Goal: Task Accomplishment & Management: Use online tool/utility

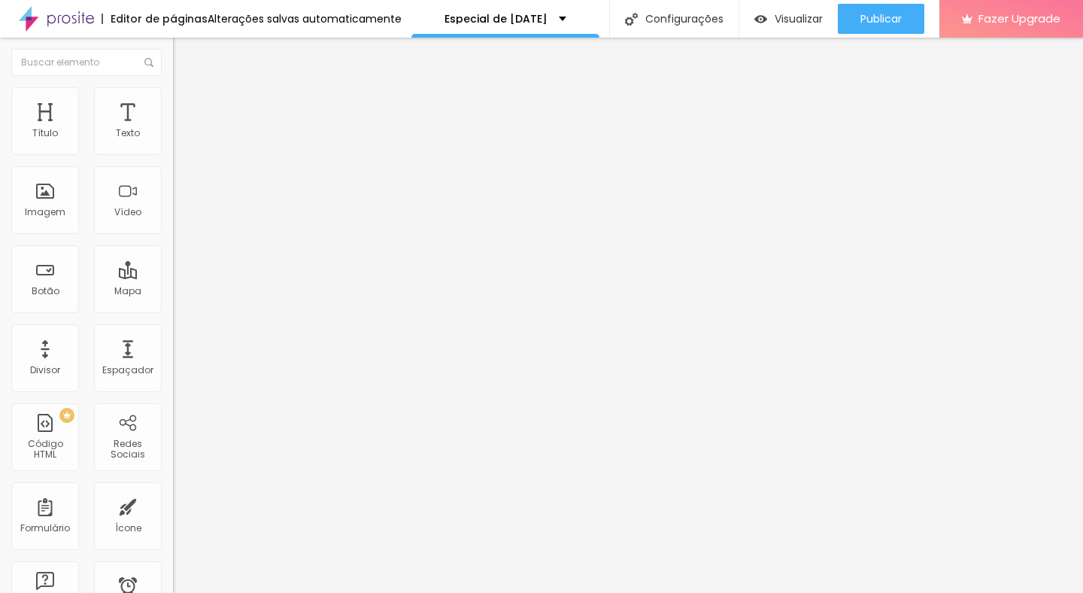
click at [173, 129] on span "Trocar imagem" at bounding box center [214, 123] width 82 height 13
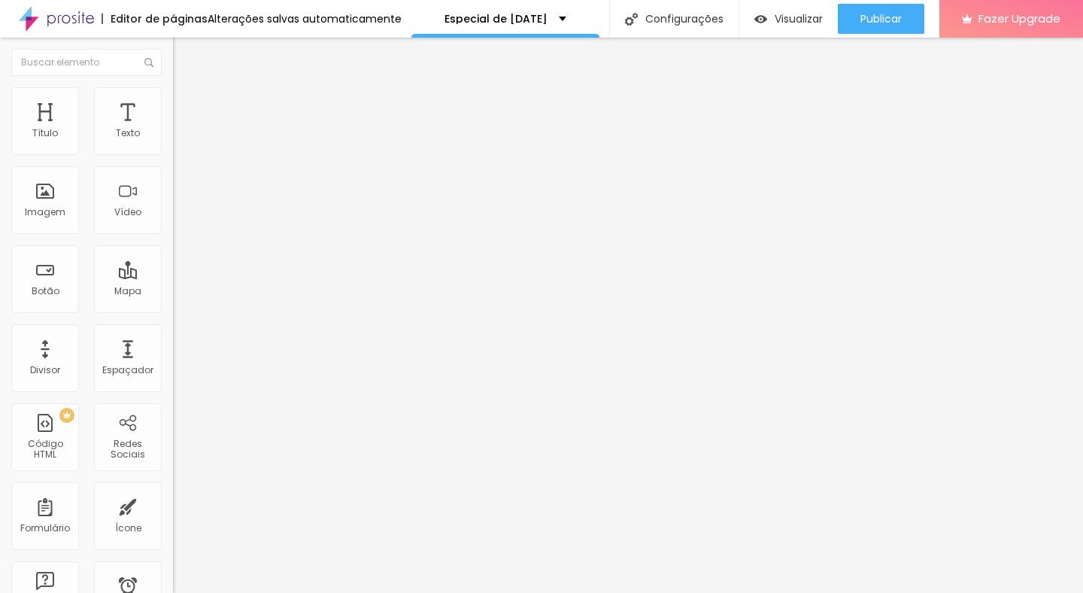
click at [184, 59] on img "button" at bounding box center [190, 55] width 12 height 12
click at [173, 129] on span "Adicionar imagem" at bounding box center [221, 123] width 97 height 13
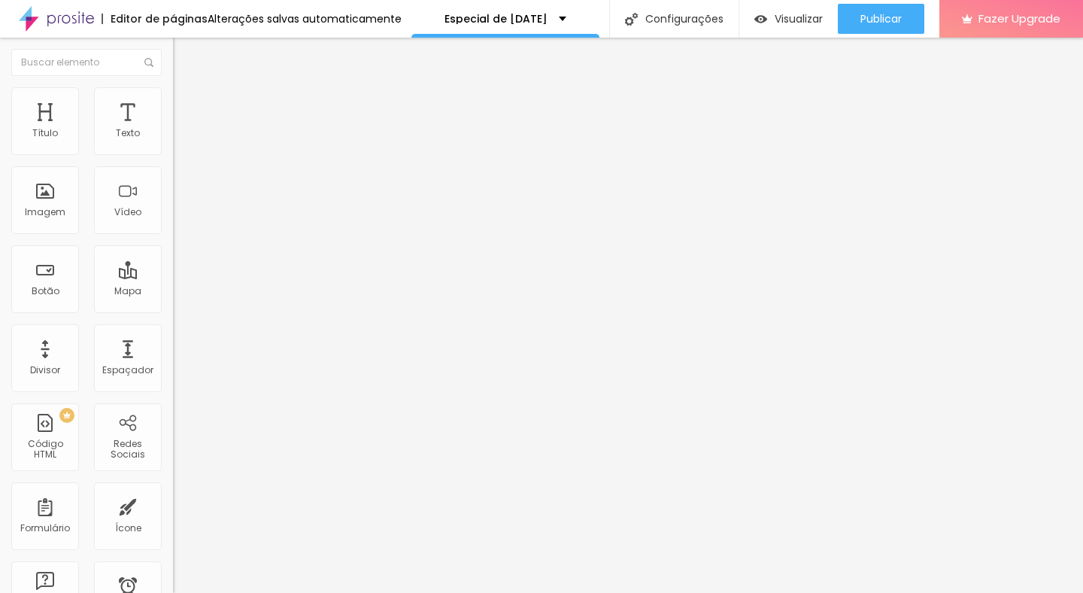
click at [173, 98] on li "Estilo" at bounding box center [259, 94] width 173 height 15
click at [187, 106] on span "Avançado" at bounding box center [212, 112] width 50 height 13
type input "5"
type input "0"
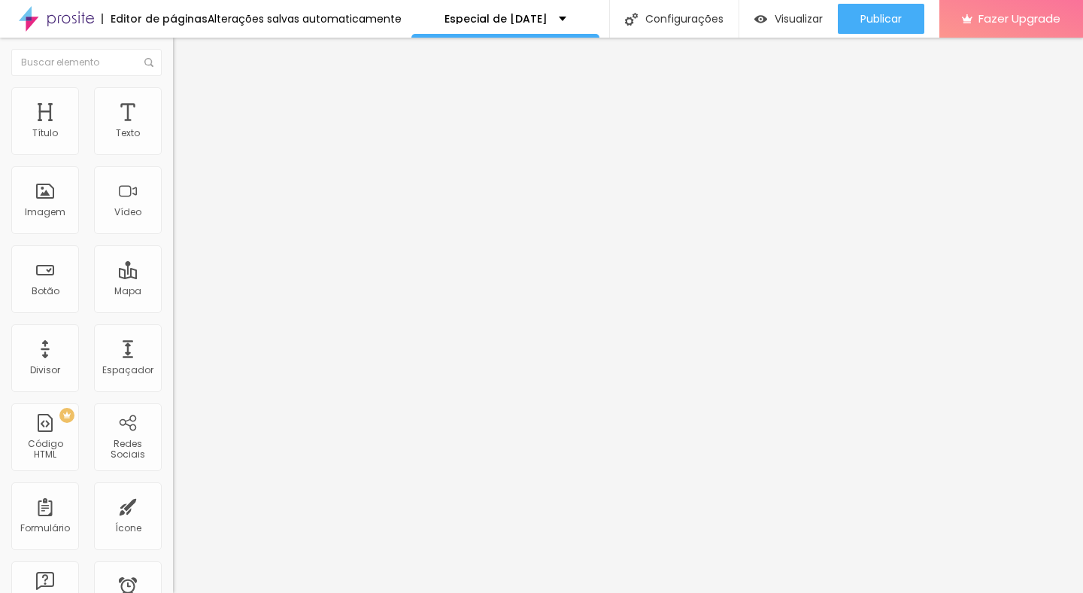
type input "0"
drag, startPoint x: 44, startPoint y: 147, endPoint x: 0, endPoint y: 146, distance: 43.6
type input "0"
click at [173, 292] on input "range" at bounding box center [221, 298] width 97 height 12
type input "12"
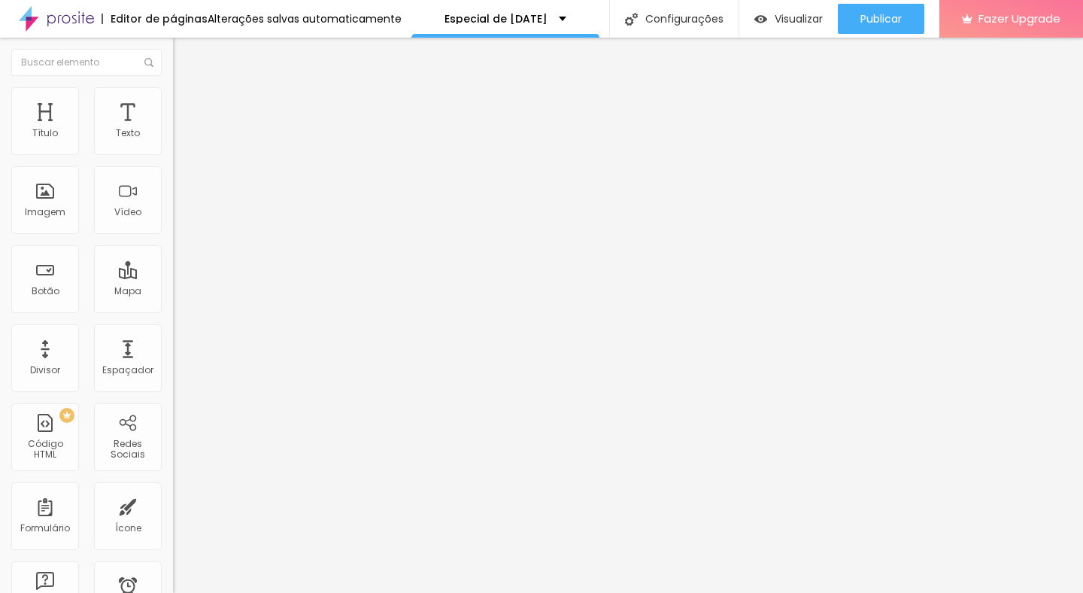
type input "12"
type input "9"
type input "0"
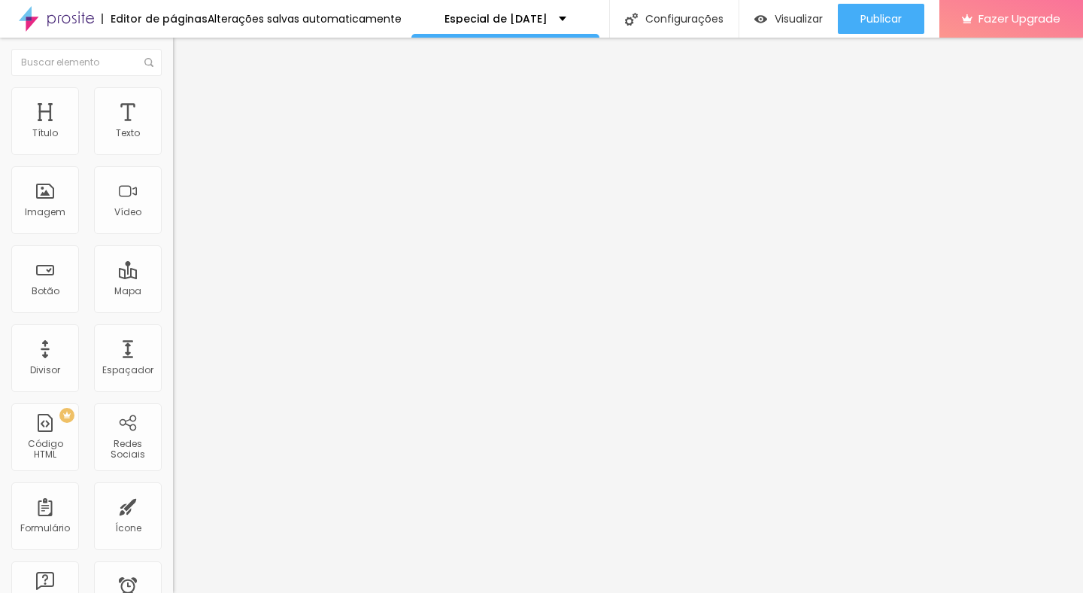
type input "0"
drag, startPoint x: 47, startPoint y: 176, endPoint x: 0, endPoint y: 176, distance: 46.6
click at [173, 176] on div "0 Espaço de cima 0 Espaço de baixo ID Html Classes Html Visível nos dispositivo…" at bounding box center [259, 433] width 173 height 633
click at [187, 101] on span "Estilo" at bounding box center [198, 97] width 23 height 13
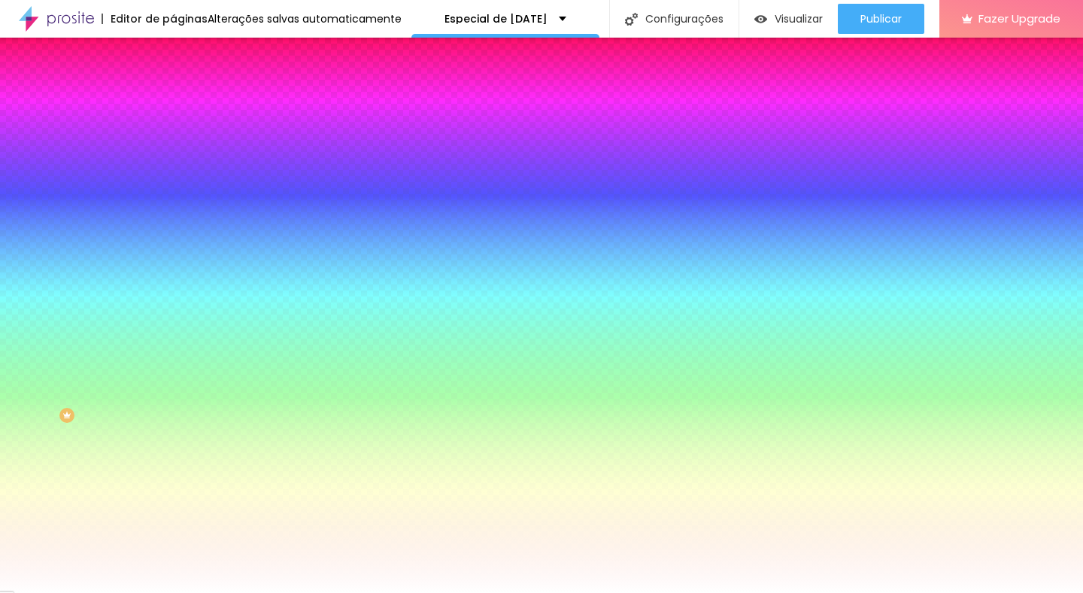
click at [187, 108] on span "Avançado" at bounding box center [212, 112] width 50 height 13
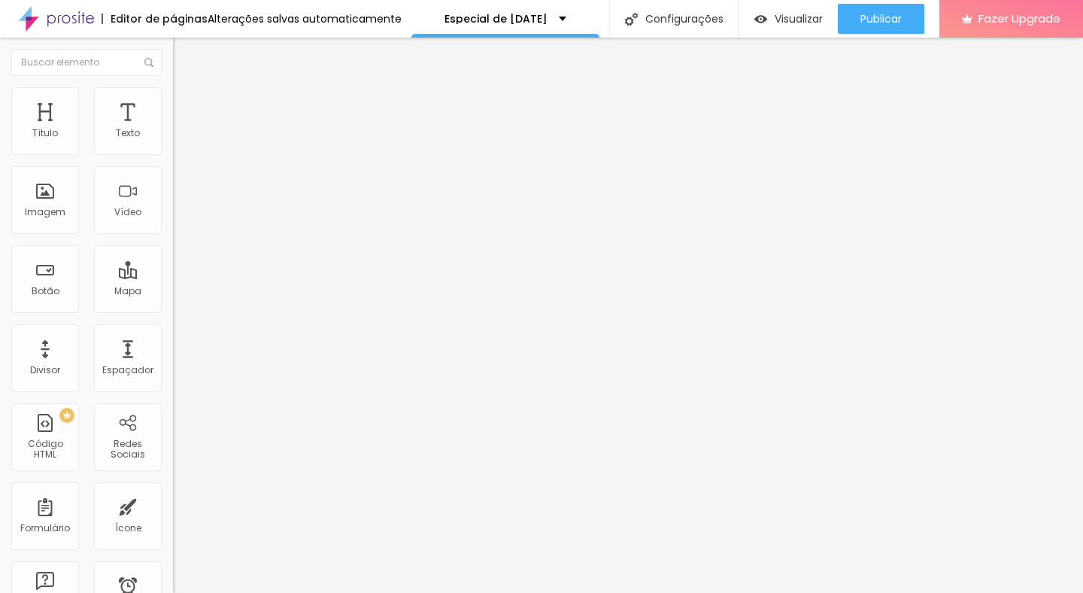
type input "15"
type input "0"
drag, startPoint x: 62, startPoint y: 146, endPoint x: 1, endPoint y: 150, distance: 61.0
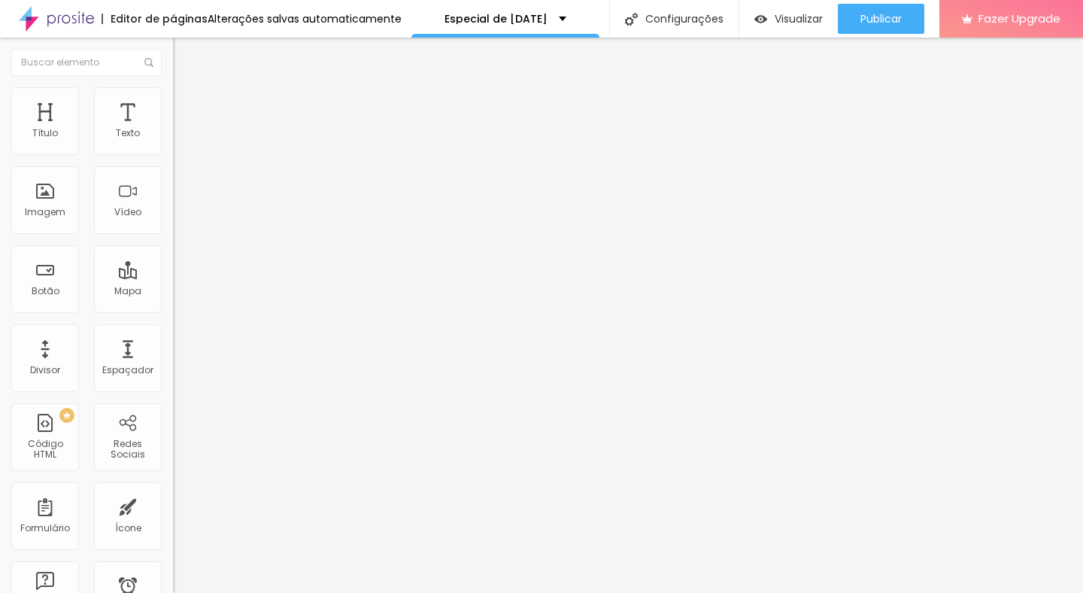
type input "0"
click at [173, 292] on input "range" at bounding box center [221, 298] width 97 height 12
click at [187, 101] on span "Estilo" at bounding box center [198, 97] width 23 height 13
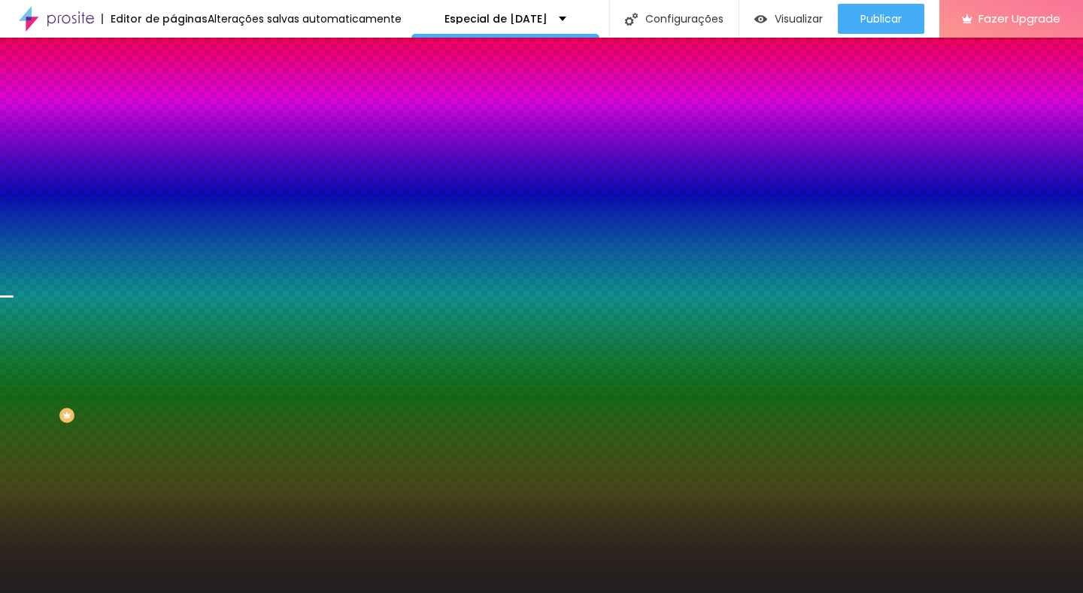
click at [173, 138] on span "Trocar imagem" at bounding box center [214, 132] width 82 height 13
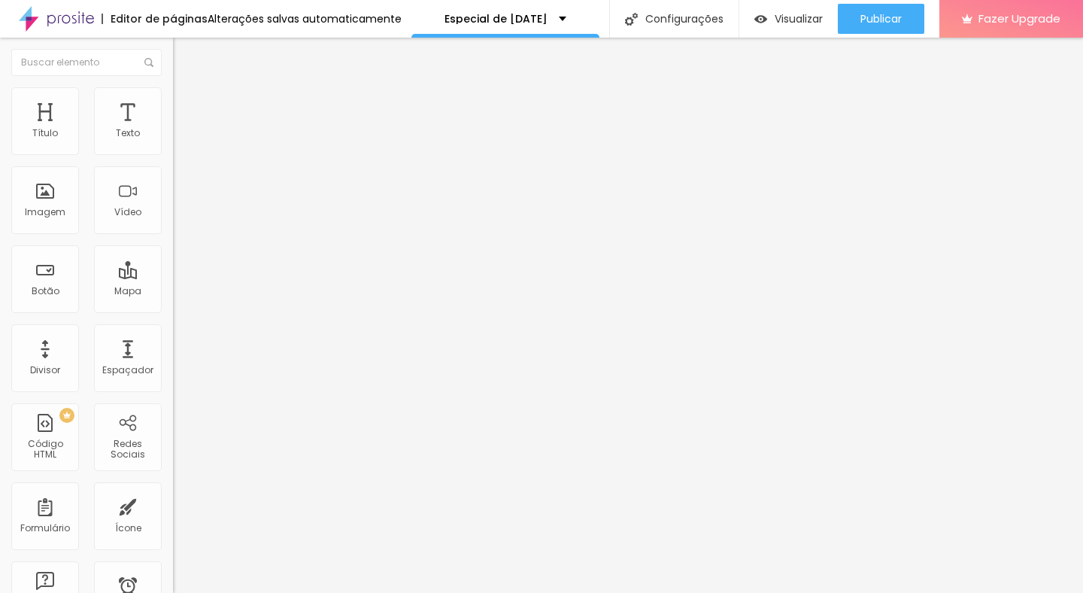
click at [173, 99] on li "Estilo" at bounding box center [259, 94] width 173 height 15
click at [173, 102] on li "Avançado" at bounding box center [259, 109] width 173 height 15
click at [187, 106] on span "Avançado" at bounding box center [212, 112] width 50 height 13
type input "25"
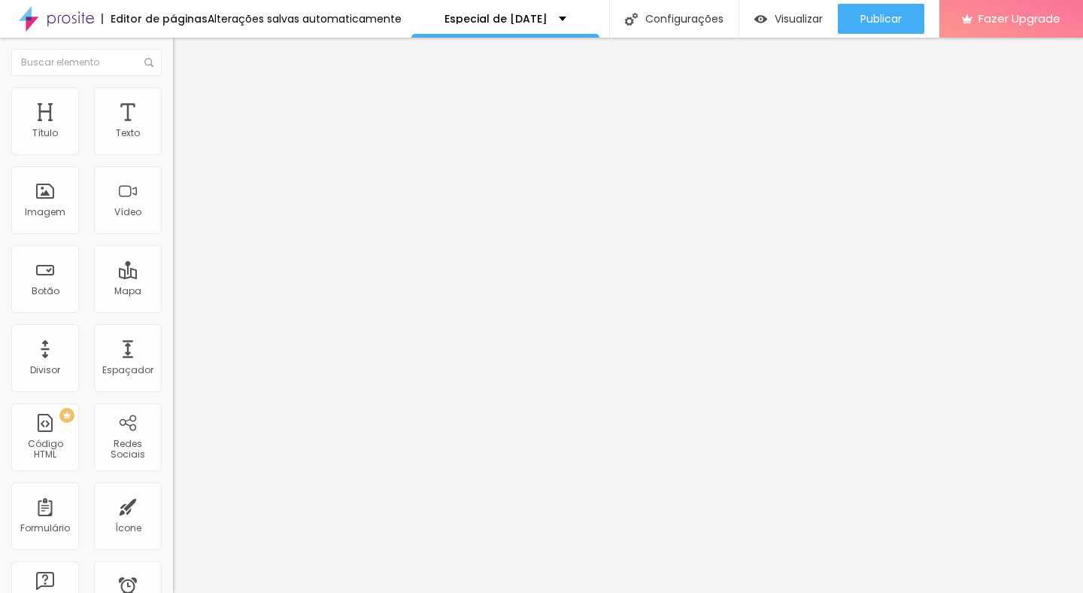
type input "50"
type input "45"
type input "0"
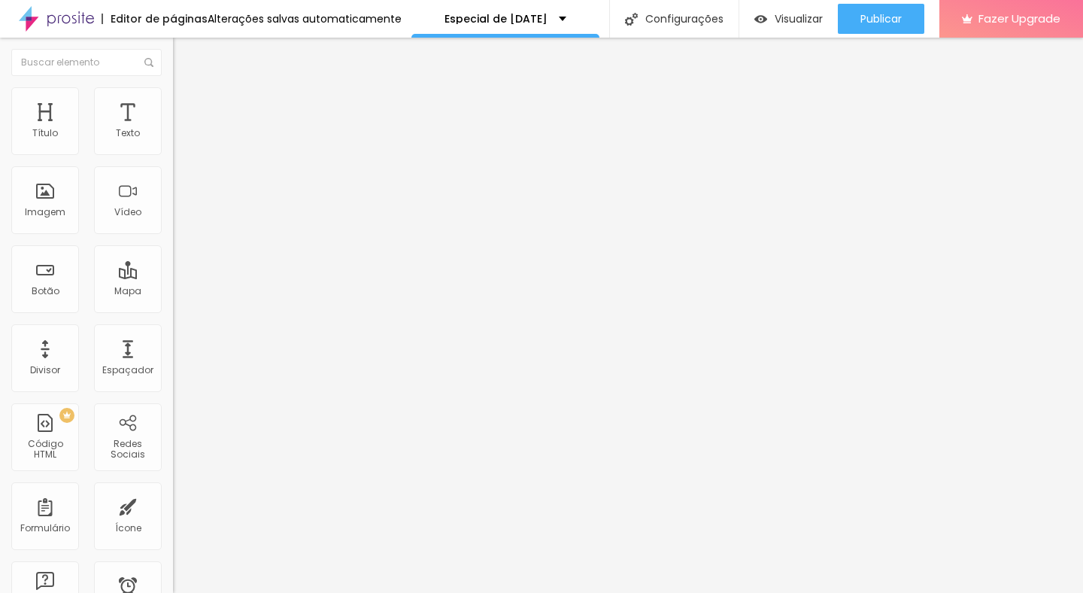
type input "0"
drag, startPoint x: 62, startPoint y: 147, endPoint x: 0, endPoint y: 149, distance: 61.7
type input "0"
click at [173, 292] on input "range" at bounding box center [221, 298] width 97 height 12
click at [173, 91] on li "Estilo" at bounding box center [259, 94] width 173 height 15
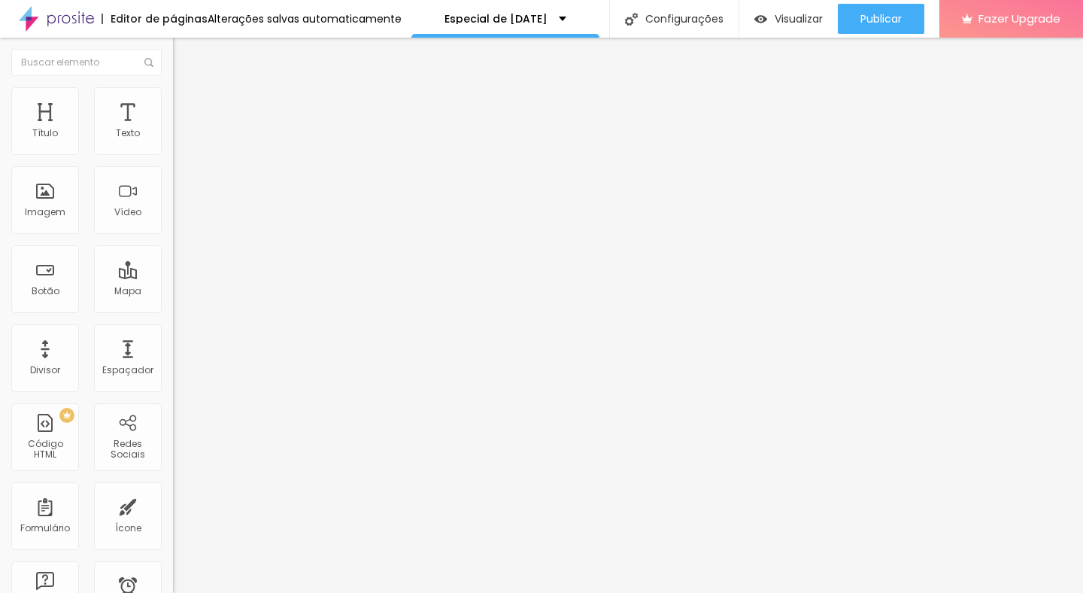
click at [173, 102] on li "Avançado" at bounding box center [259, 109] width 173 height 15
type input "11"
type input "8"
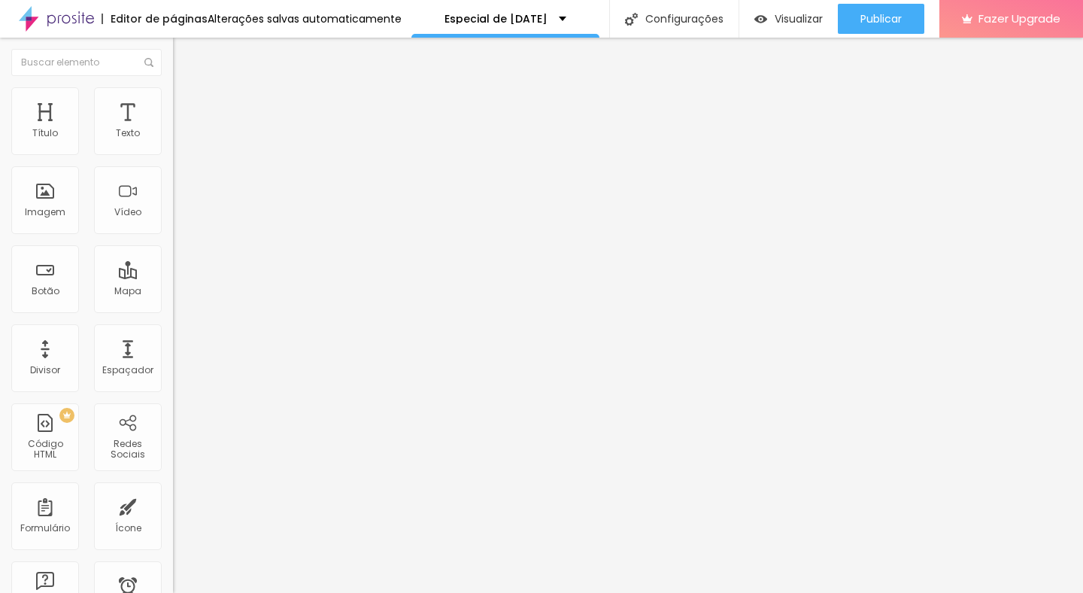
type input "0"
drag, startPoint x: 45, startPoint y: 144, endPoint x: 13, endPoint y: 143, distance: 32.4
type input "0"
click at [173, 292] on input "range" at bounding box center [221, 298] width 97 height 12
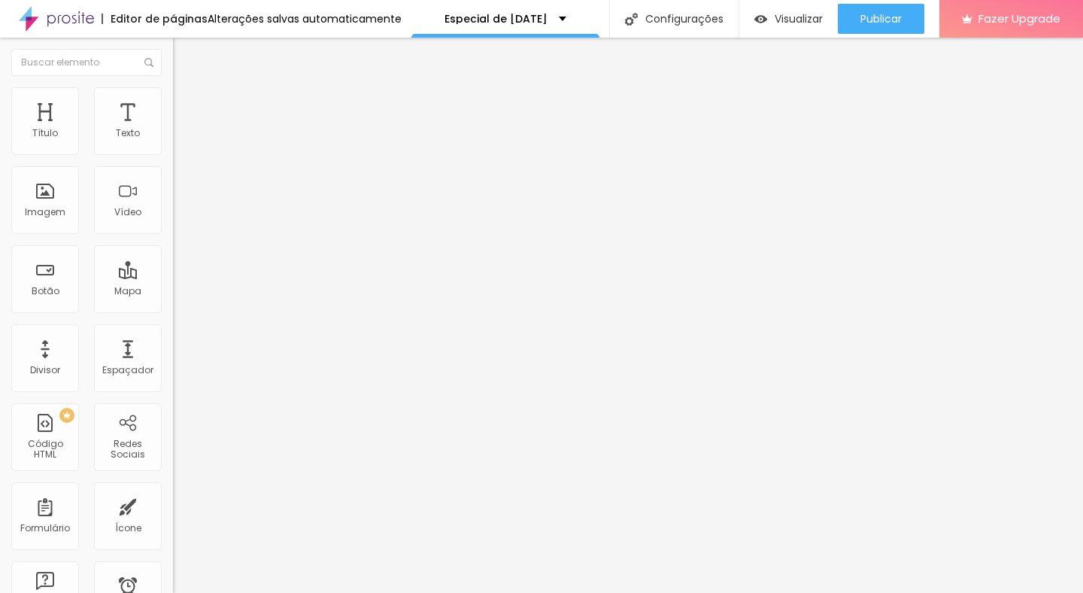
type input "7"
type input "0"
drag, startPoint x: 43, startPoint y: 176, endPoint x: 0, endPoint y: 178, distance: 42.9
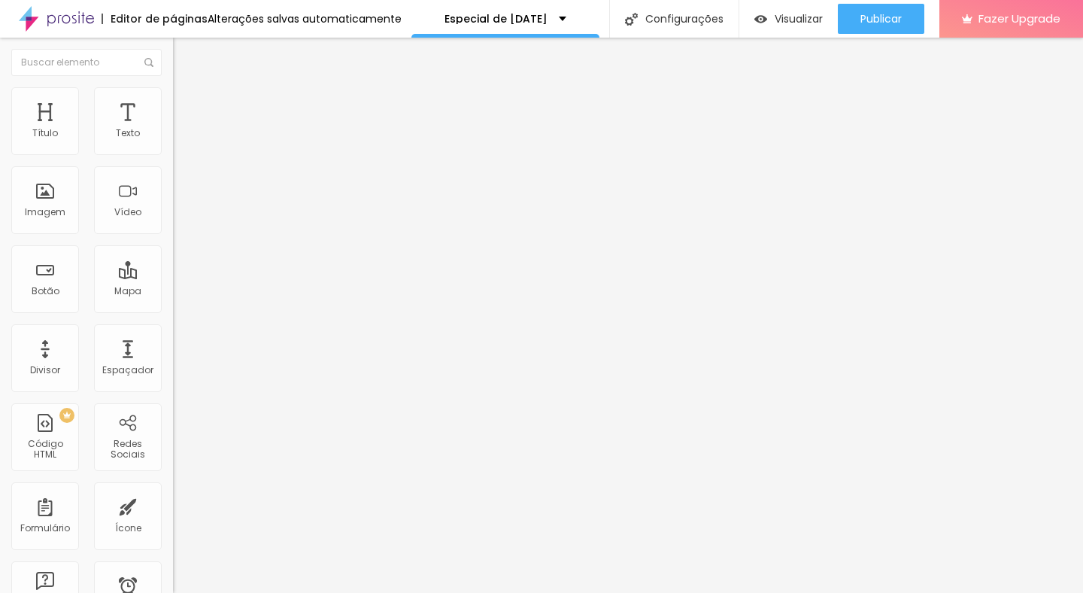
type input "0"
click at [173, 505] on input "range" at bounding box center [221, 511] width 97 height 12
click at [173, 102] on li "Avançado" at bounding box center [259, 109] width 173 height 15
type input "15"
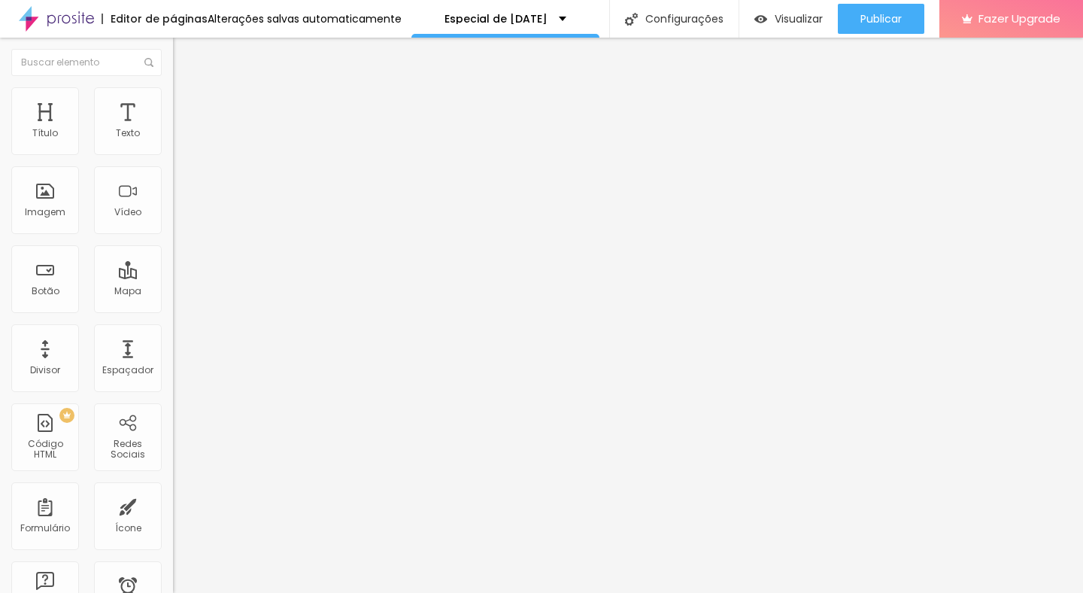
type input "10"
type input "5"
type input "0"
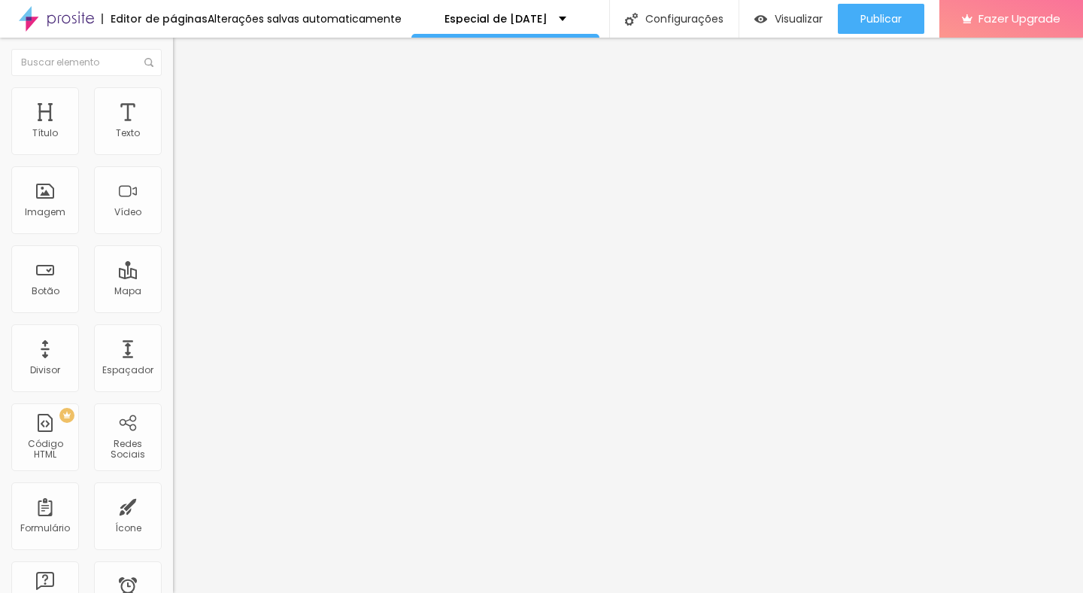
type input "0"
drag, startPoint x: 96, startPoint y: 144, endPoint x: 1, endPoint y: 136, distance: 95.1
type input "0"
click at [173, 292] on input "range" at bounding box center [221, 298] width 97 height 12
type input "2"
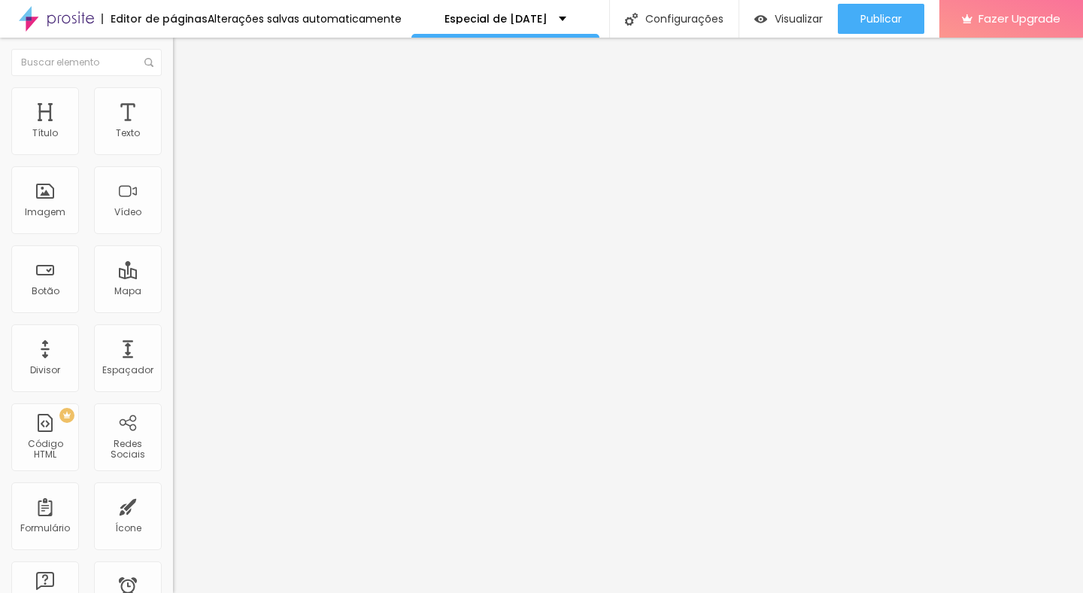
type input "2"
type input "0"
drag, startPoint x: 35, startPoint y: 178, endPoint x: 0, endPoint y: 177, distance: 35.4
type input "0"
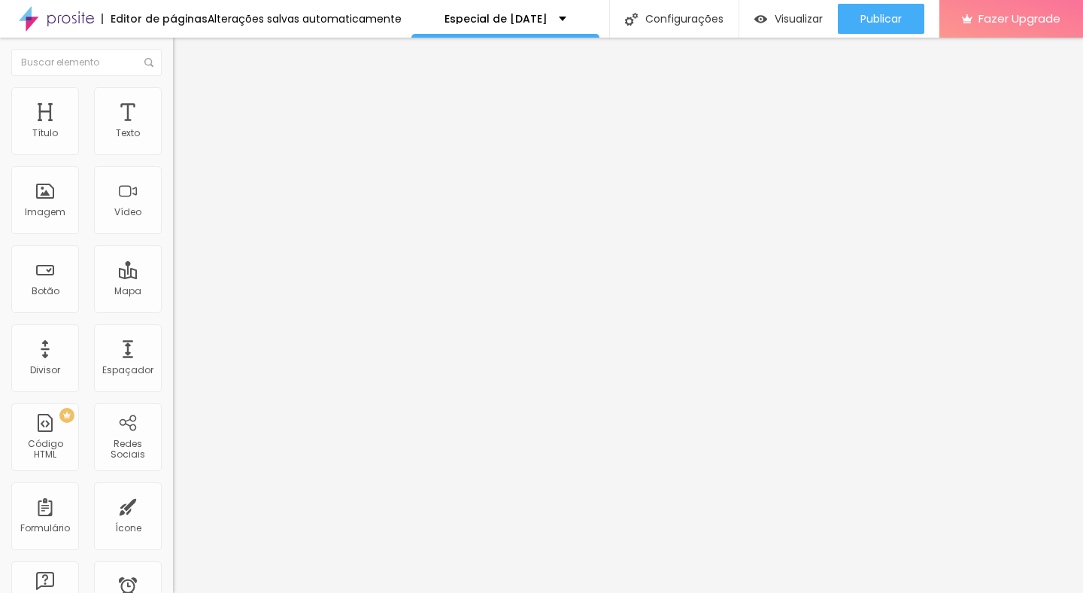
click at [173, 505] on input "range" at bounding box center [221, 511] width 97 height 12
click at [173, 129] on span "Trocar imagem" at bounding box center [214, 123] width 82 height 13
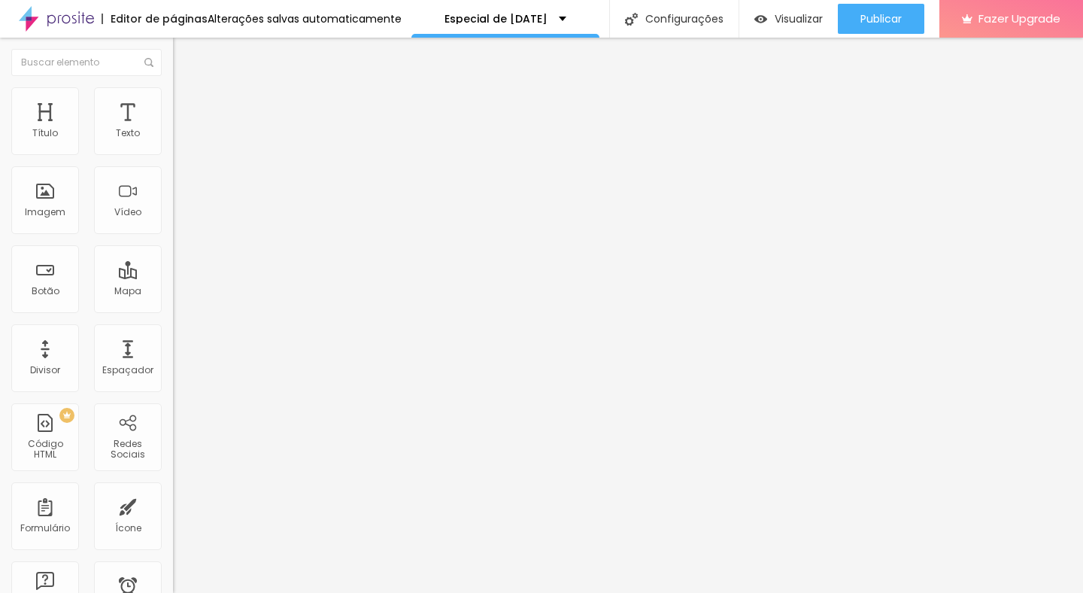
click at [173, 128] on div "Trocar imagem" at bounding box center [259, 122] width 173 height 11
click at [173, 129] on span "Trocar imagem" at bounding box center [214, 123] width 82 height 13
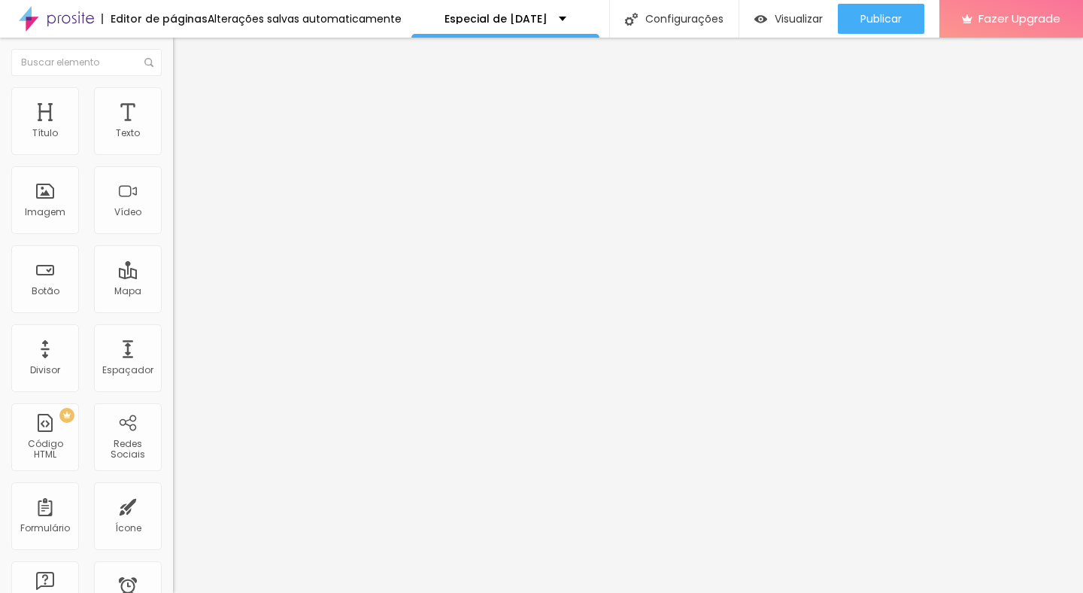
click at [173, 129] on span "Trocar imagem" at bounding box center [214, 123] width 82 height 13
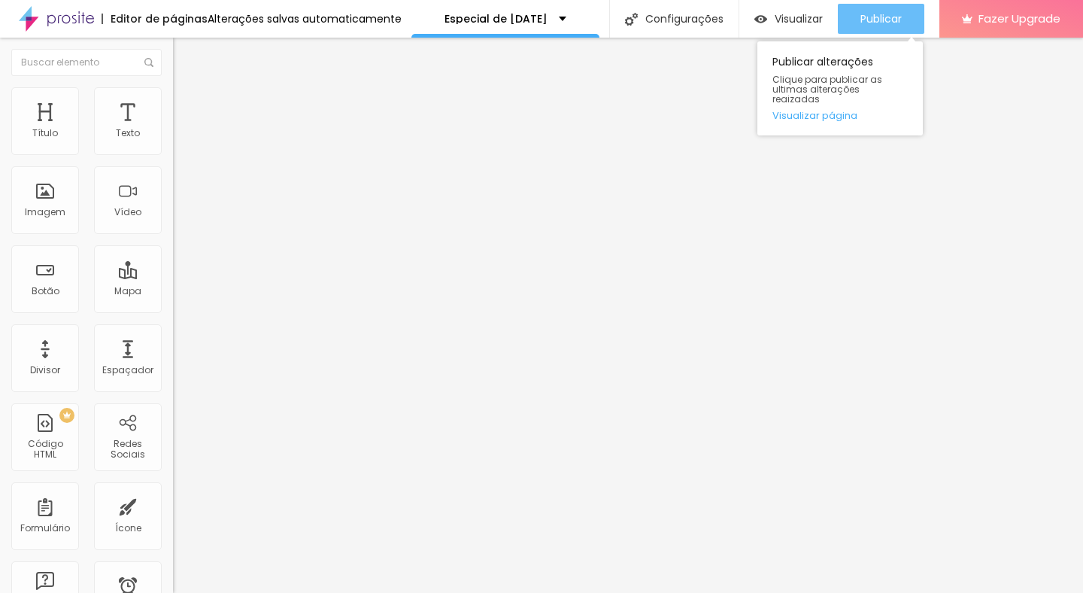
click at [905, 17] on button "Publicar" at bounding box center [881, 19] width 87 height 30
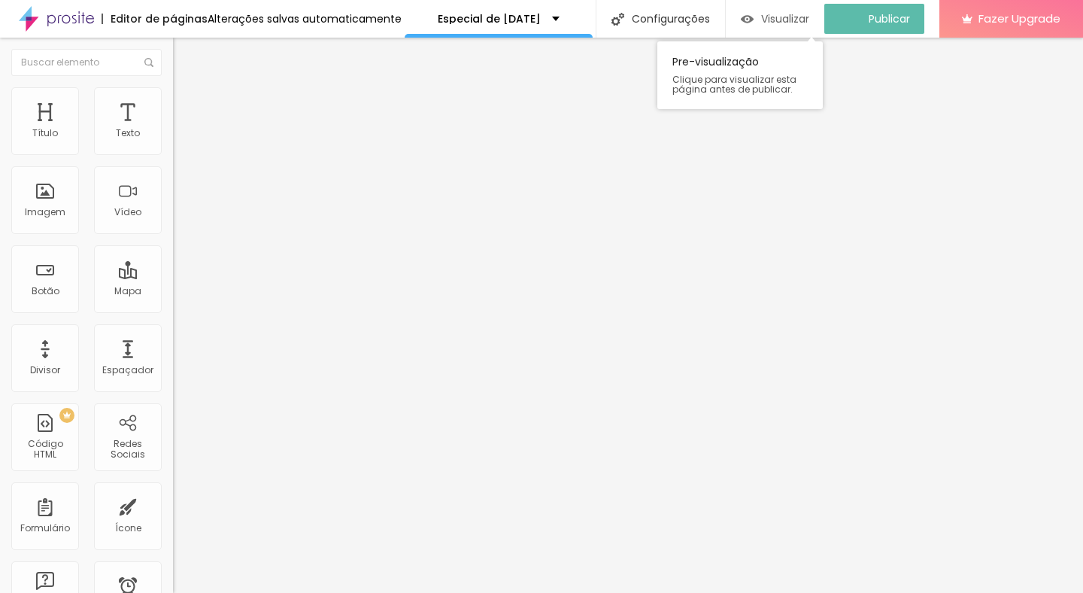
click at [790, 17] on span "Visualizar" at bounding box center [785, 19] width 48 height 12
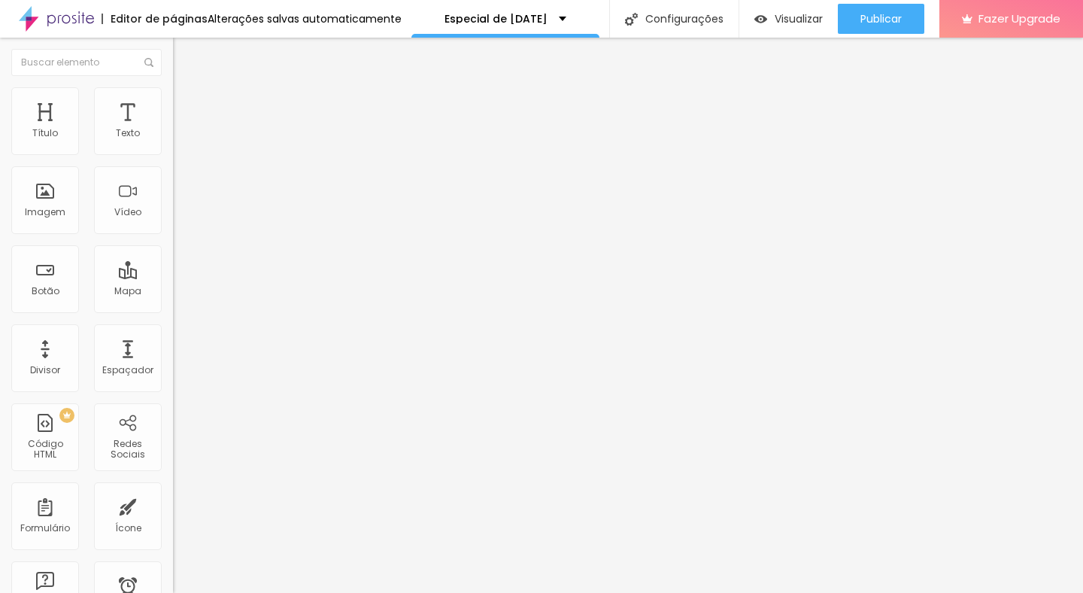
click at [173, 87] on img at bounding box center [180, 94] width 14 height 14
click at [187, 104] on span "Estilo" at bounding box center [198, 97] width 23 height 13
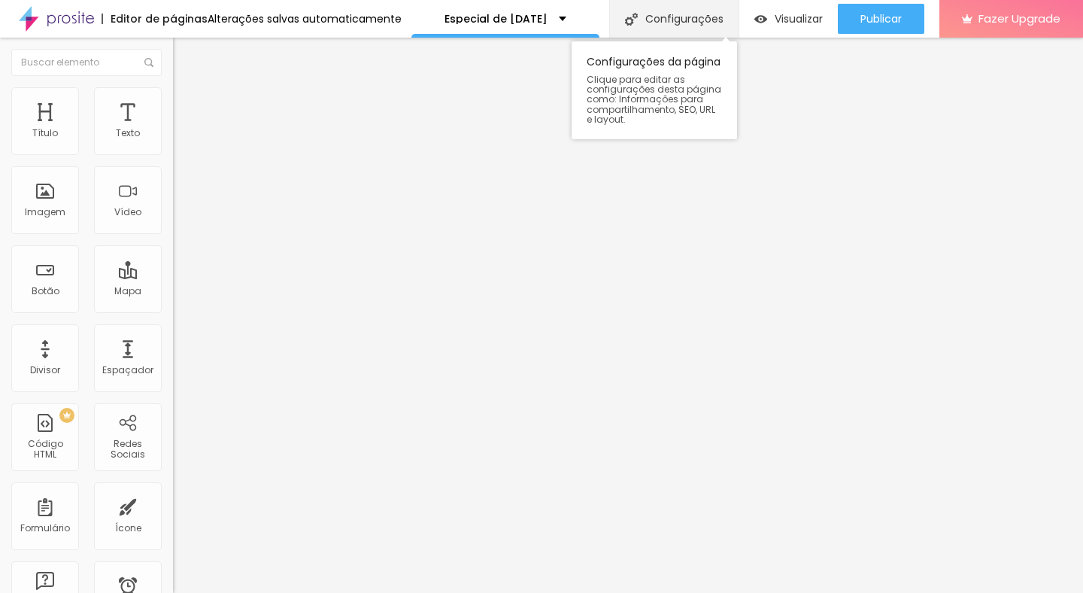
click at [671, 17] on div "Configurações" at bounding box center [673, 19] width 129 height 38
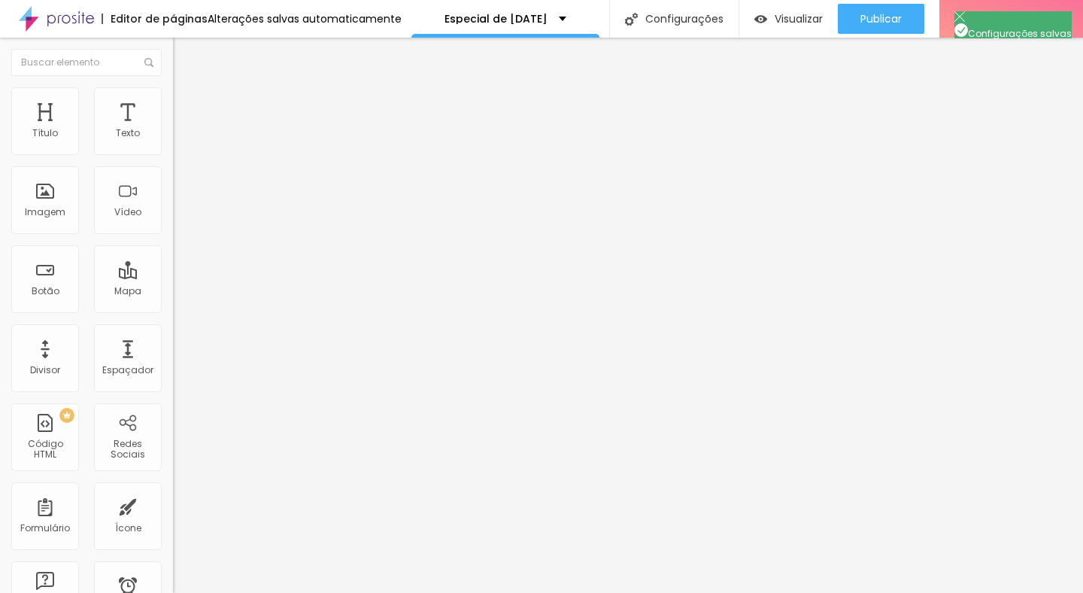
click at [173, 98] on li "Estilo" at bounding box center [259, 94] width 173 height 15
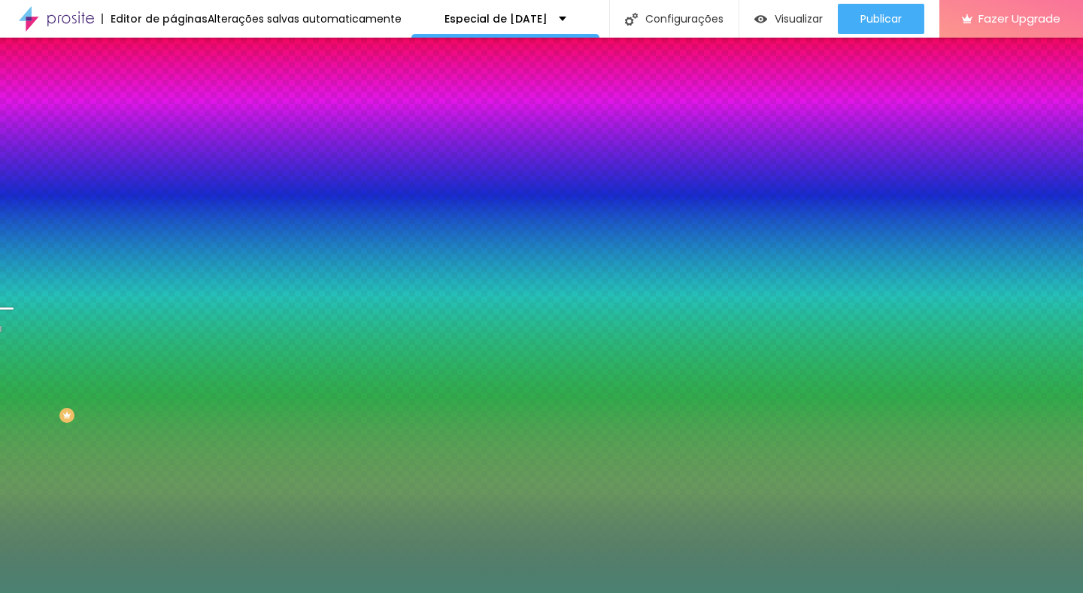
click at [255, 135] on img at bounding box center [259, 130] width 9 height 9
click at [173, 205] on div at bounding box center [259, 205] width 173 height 0
click at [173, 220] on input "#4A8171" at bounding box center [263, 212] width 181 height 15
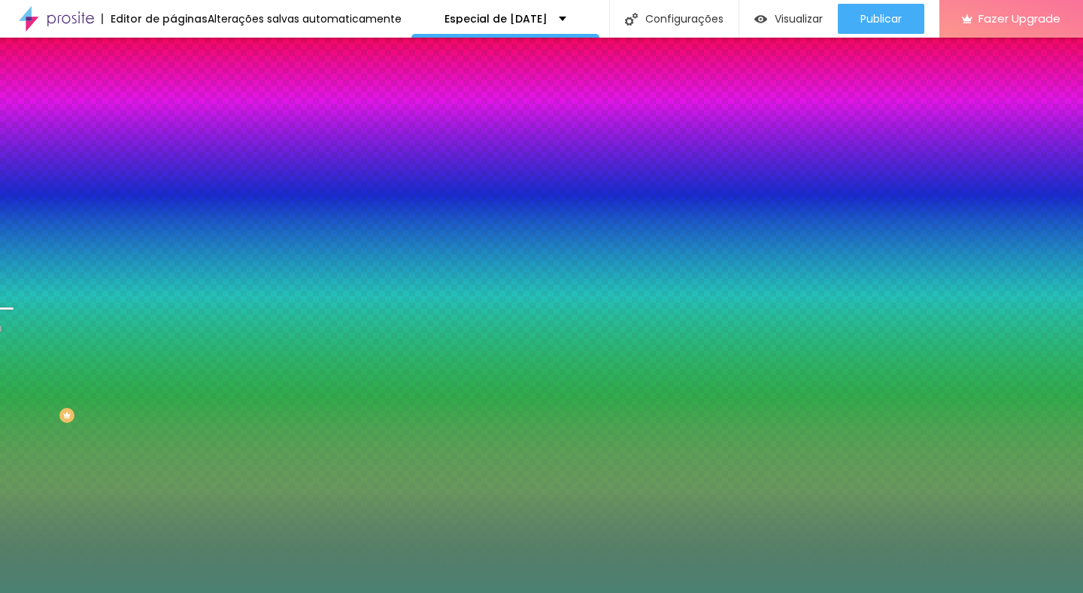
click at [173, 463] on div "Editar Seção Conteúdo Estilo Avançado Imagem de fundo Adicionar imagem Efeito d…" at bounding box center [259, 315] width 173 height 555
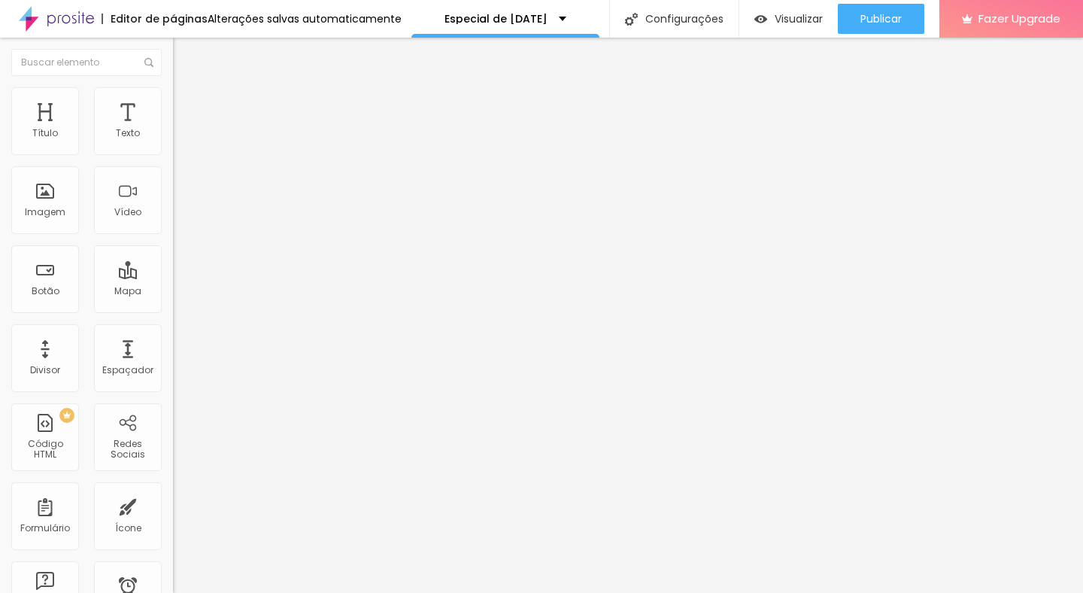
click at [173, 95] on img at bounding box center [180, 94] width 14 height 14
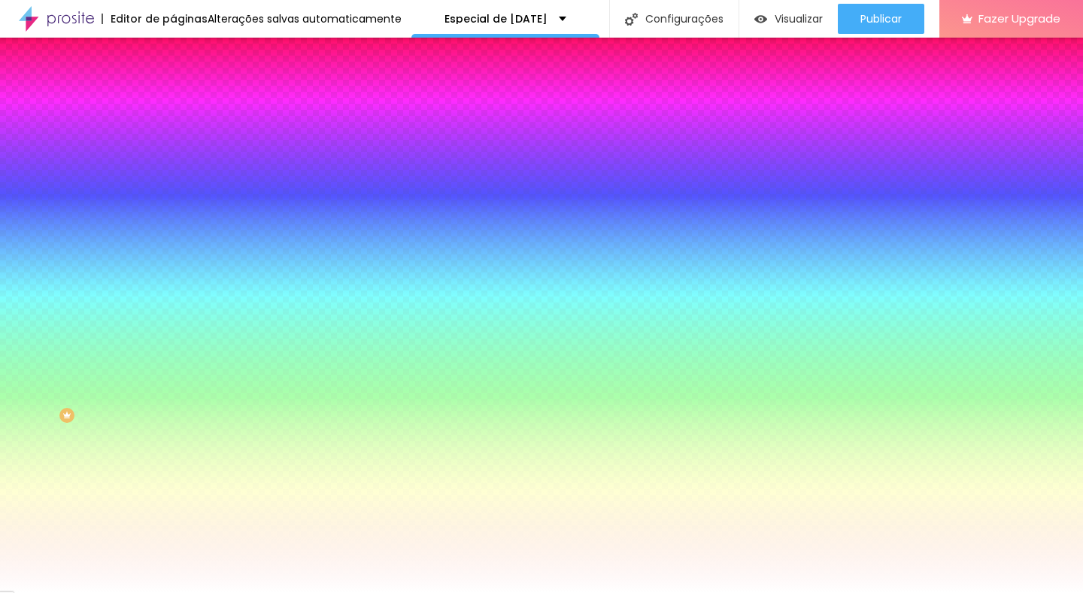
click at [173, 220] on input "#FFFFFF" at bounding box center [263, 212] width 181 height 15
paste input
paste input "4A817"
click at [173, 205] on div at bounding box center [259, 205] width 173 height 0
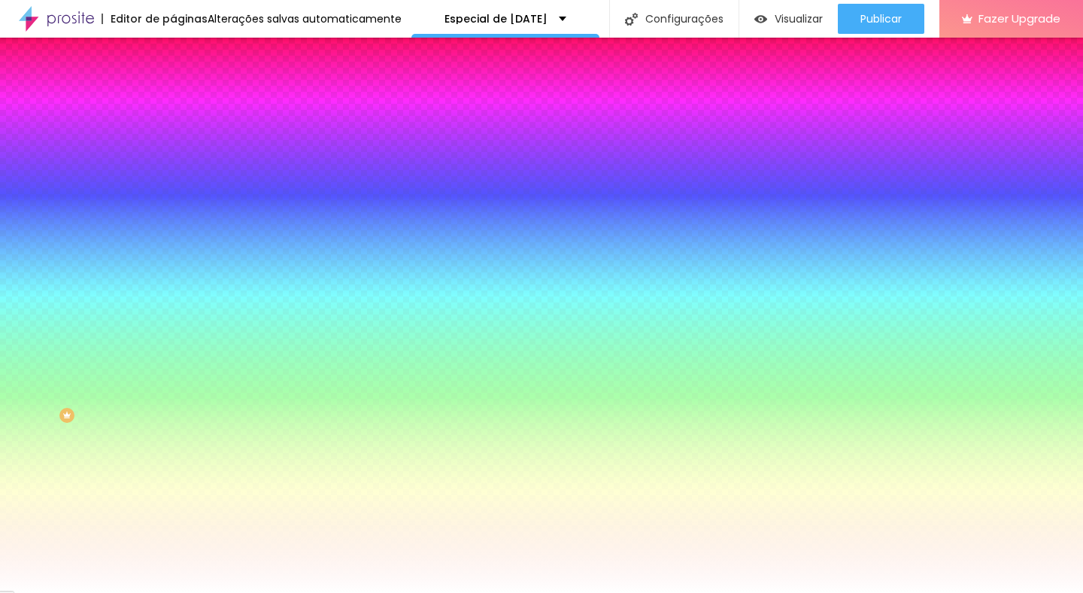
click at [173, 220] on input "#4A817" at bounding box center [263, 212] width 181 height 15
paste input "1"
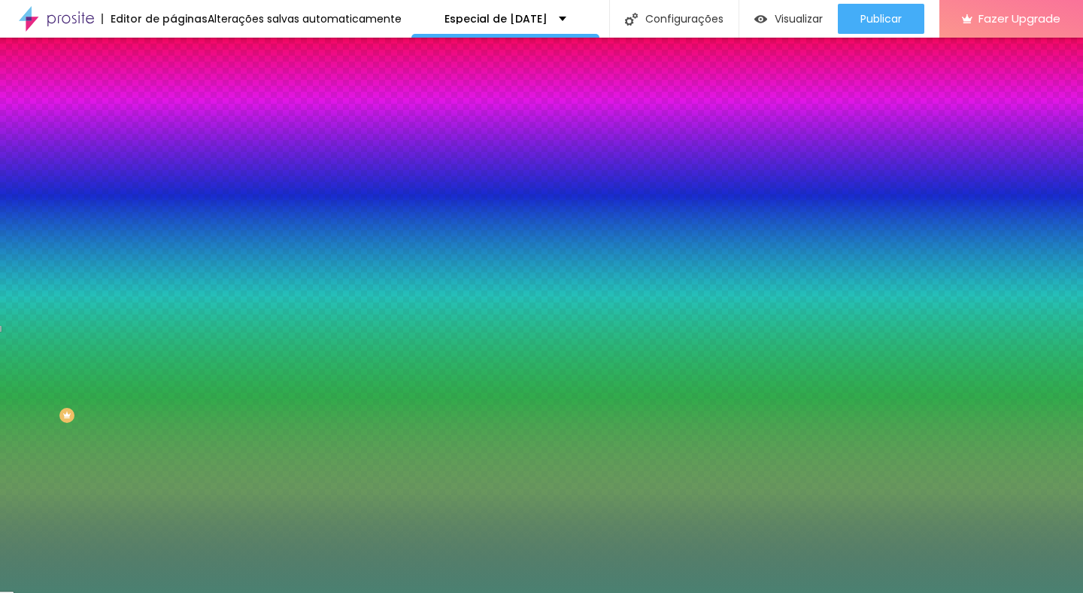
type input "#4A8171"
click at [173, 220] on input "#4A8171" at bounding box center [263, 212] width 181 height 15
click at [173, 205] on div at bounding box center [259, 205] width 173 height 0
click at [173, 220] on input "#4A8171" at bounding box center [263, 212] width 181 height 15
click at [173, 220] on div "Voltar ao padrão #4A8171" at bounding box center [259, 203] width 173 height 32
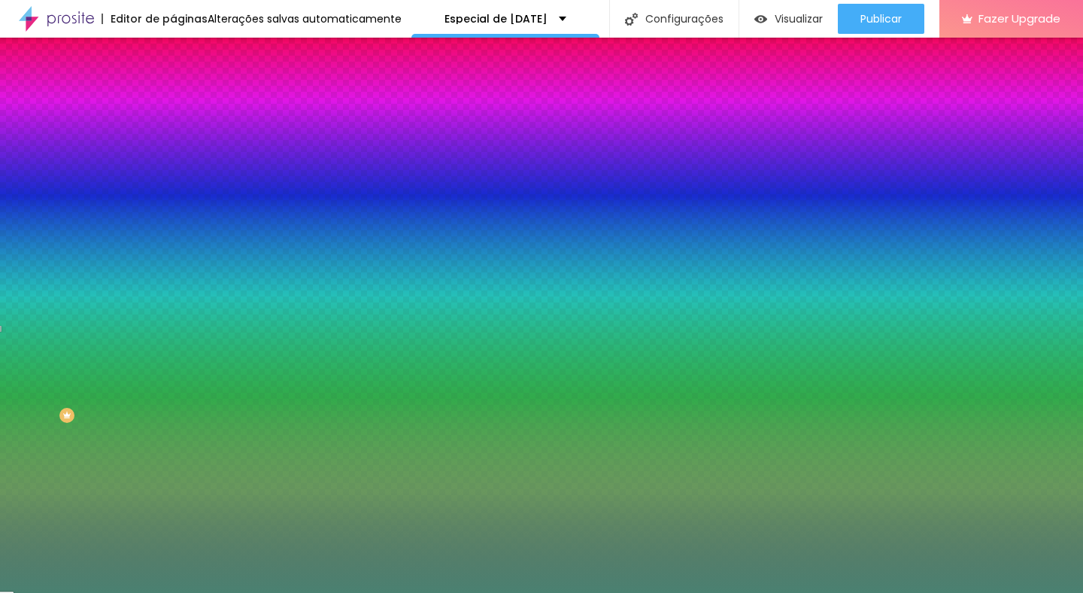
click at [173, 205] on div at bounding box center [259, 205] width 173 height 0
click at [150, 319] on div at bounding box center [541, 296] width 1083 height 593
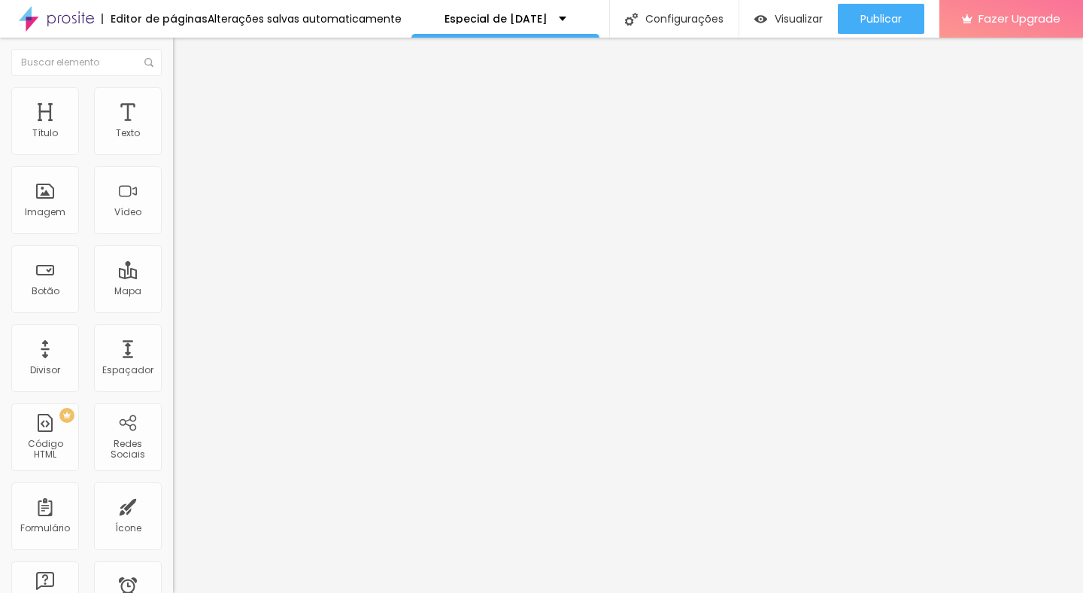
click at [173, 90] on li "Estilo" at bounding box center [259, 94] width 173 height 15
type input "70"
click at [173, 154] on input "range" at bounding box center [221, 148] width 97 height 12
click at [173, 94] on img at bounding box center [180, 94] width 14 height 14
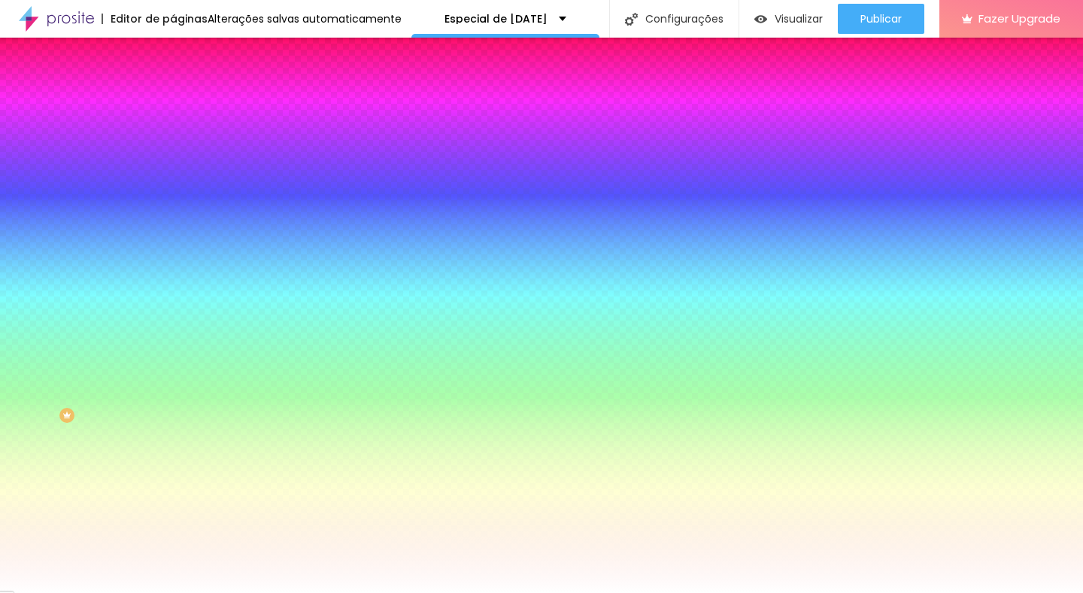
click at [173, 144] on div at bounding box center [259, 144] width 173 height 0
click at [173, 153] on input "#FFFFFF" at bounding box center [263, 151] width 181 height 15
paste input "4A8171"
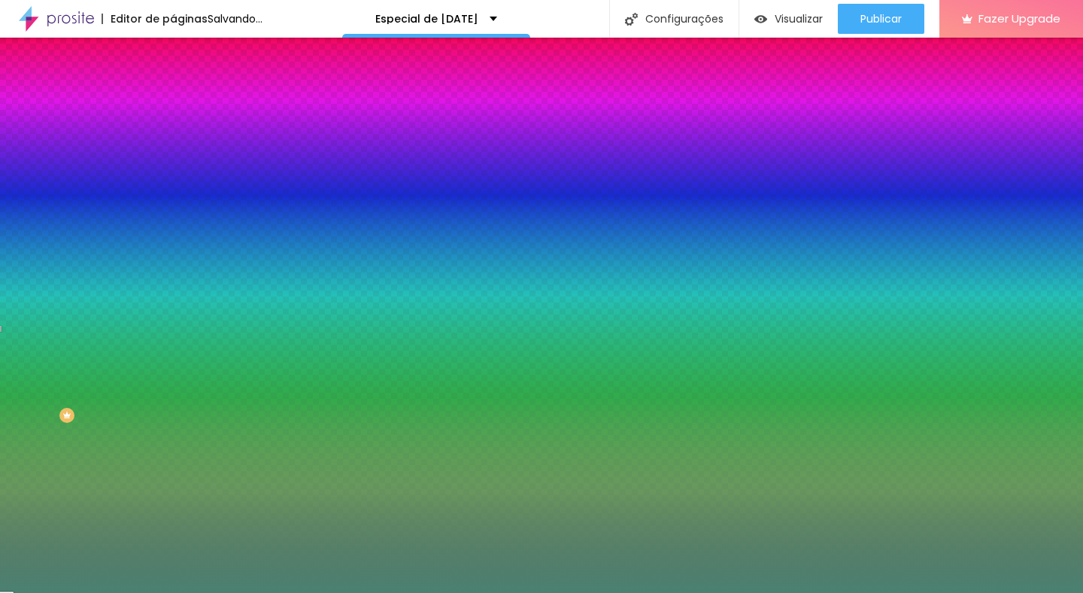
type input "#4A8171"
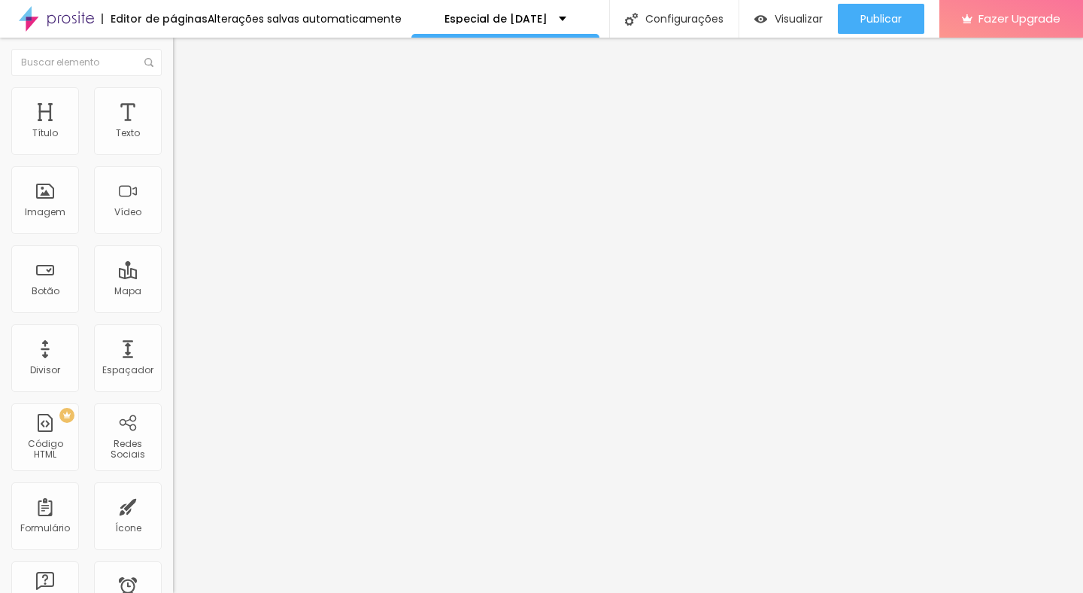
click at [173, 87] on li "Estilo" at bounding box center [259, 94] width 173 height 15
type input "75"
type input "80"
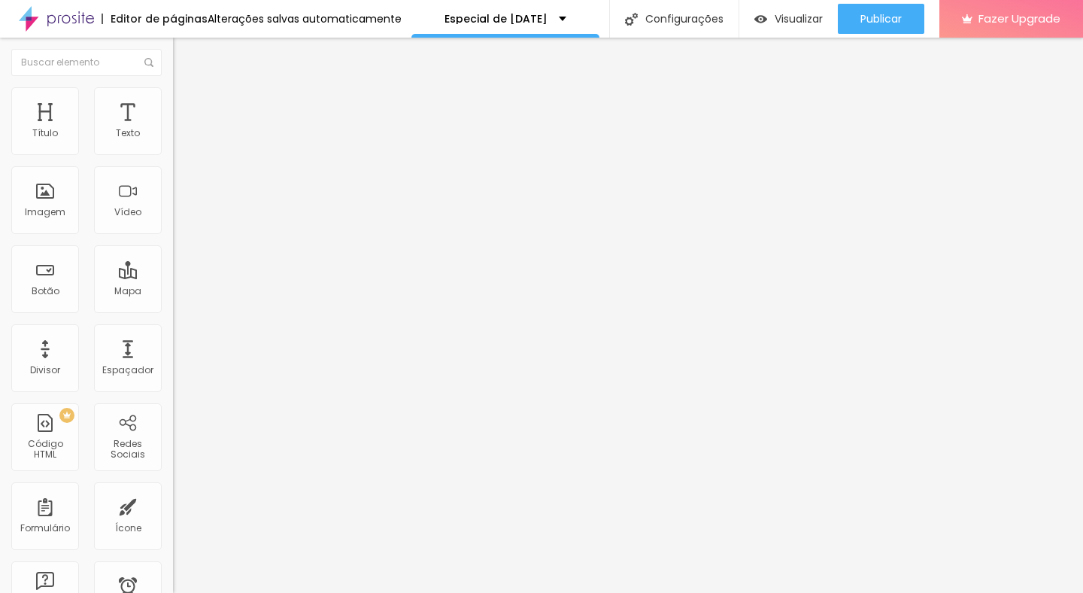
type input "100"
drag, startPoint x: 114, startPoint y: 158, endPoint x: 247, endPoint y: 165, distance: 132.6
type input "100"
click at [247, 154] on input "range" at bounding box center [221, 148] width 97 height 12
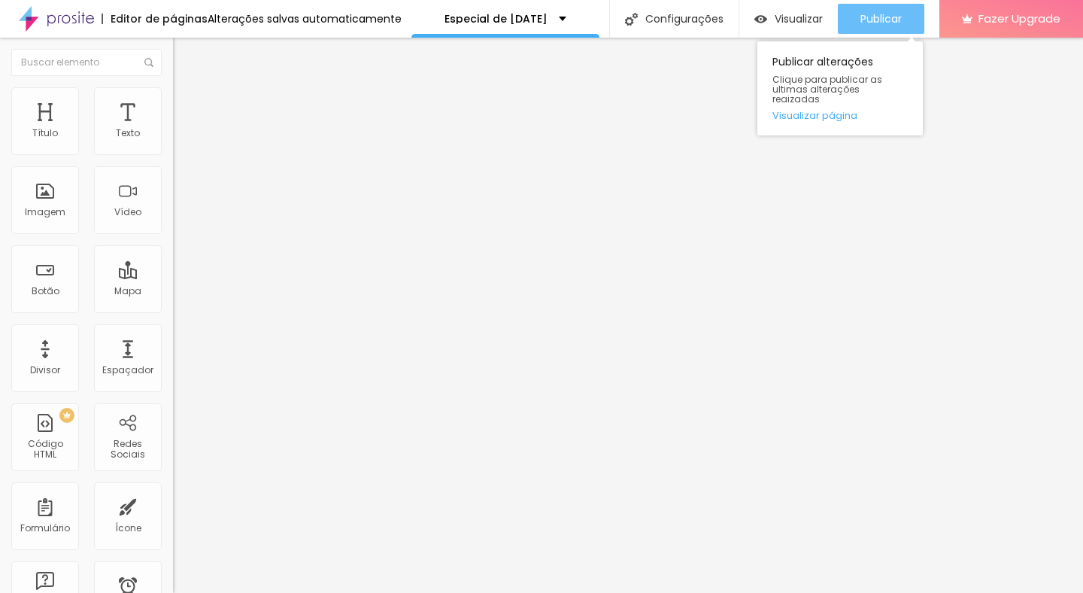
click at [871, 14] on span "Publicar" at bounding box center [881, 19] width 41 height 12
click at [868, 23] on span "Publicar" at bounding box center [881, 19] width 41 height 12
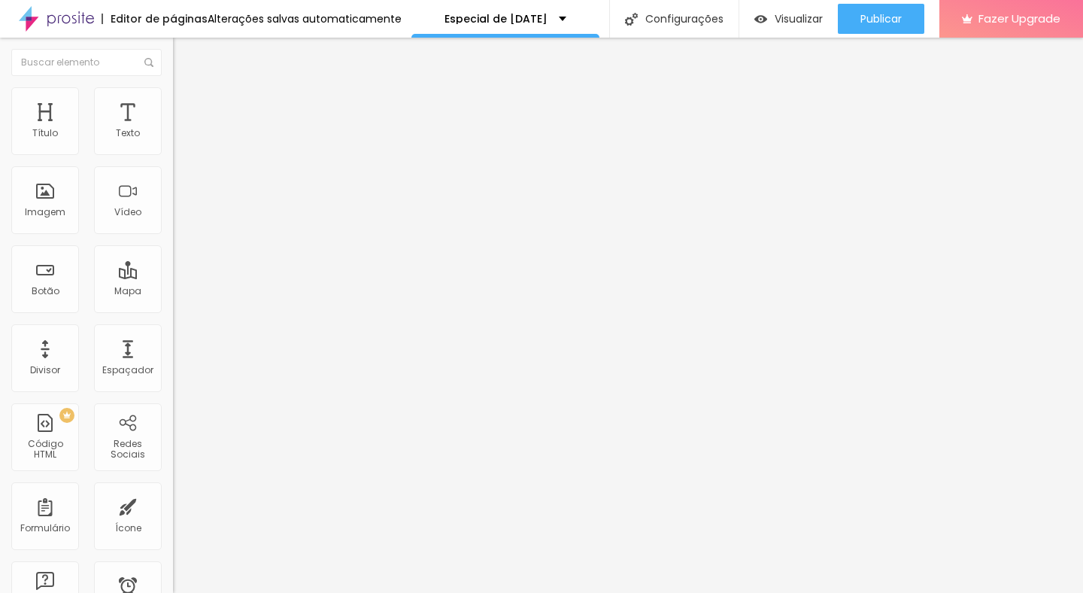
click at [187, 104] on span "Estilo" at bounding box center [198, 97] width 23 height 13
click at [173, 99] on li "Estilo" at bounding box center [259, 94] width 173 height 15
type input "50"
click at [173, 154] on input "range" at bounding box center [221, 148] width 97 height 12
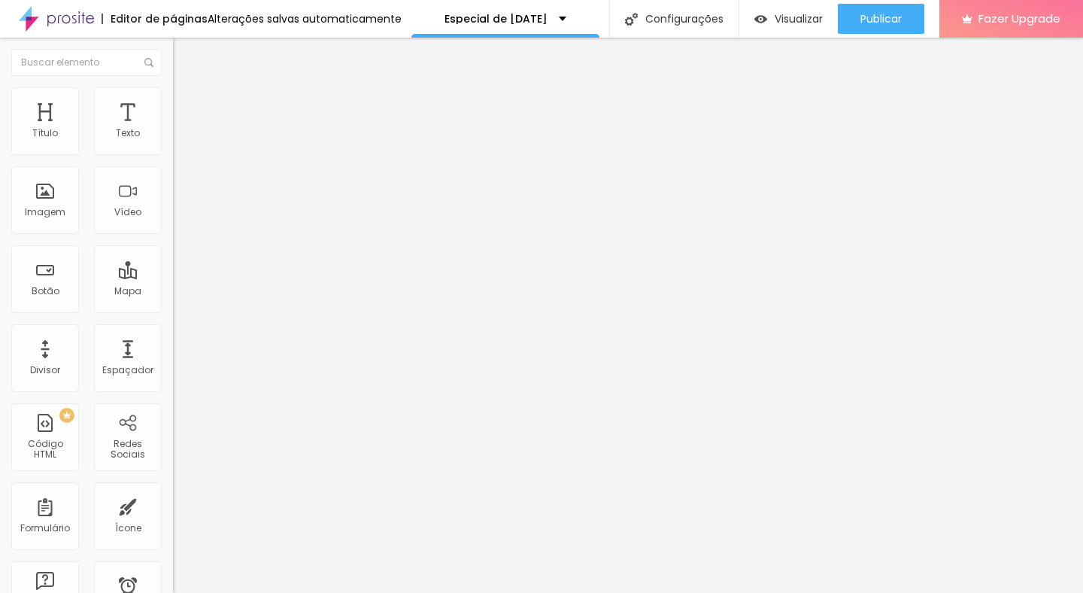
click at [173, 162] on div "Tamanho 50 px % 0 Borda arredondada Sombra DESATIVADO Voltar ao padrão" at bounding box center [259, 268] width 173 height 302
type input "100"
click at [173, 154] on input "range" at bounding box center [221, 148] width 97 height 12
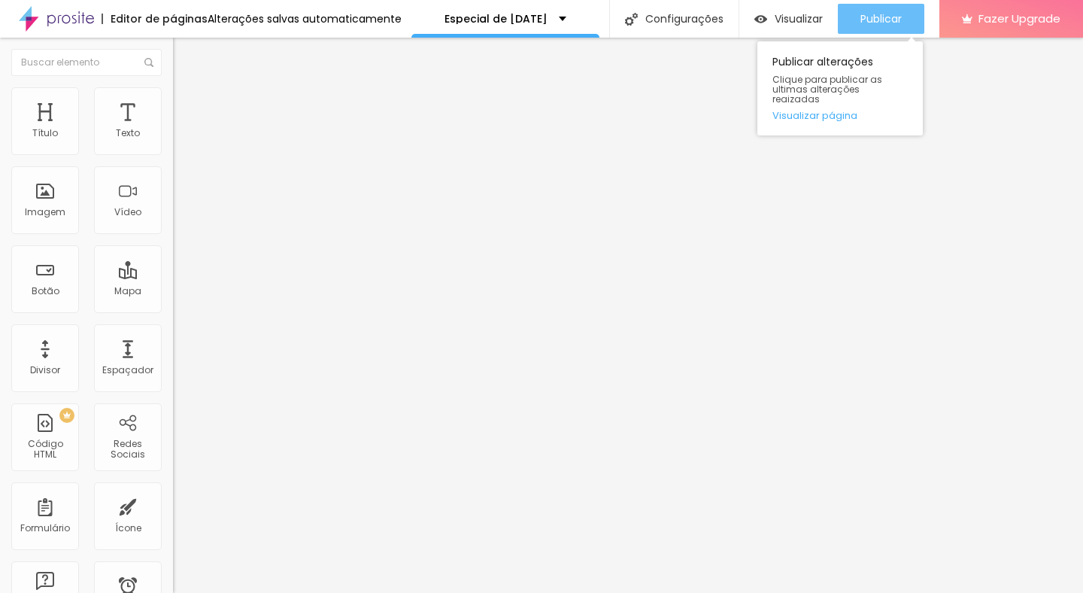
click at [909, 22] on button "Publicar" at bounding box center [881, 19] width 87 height 30
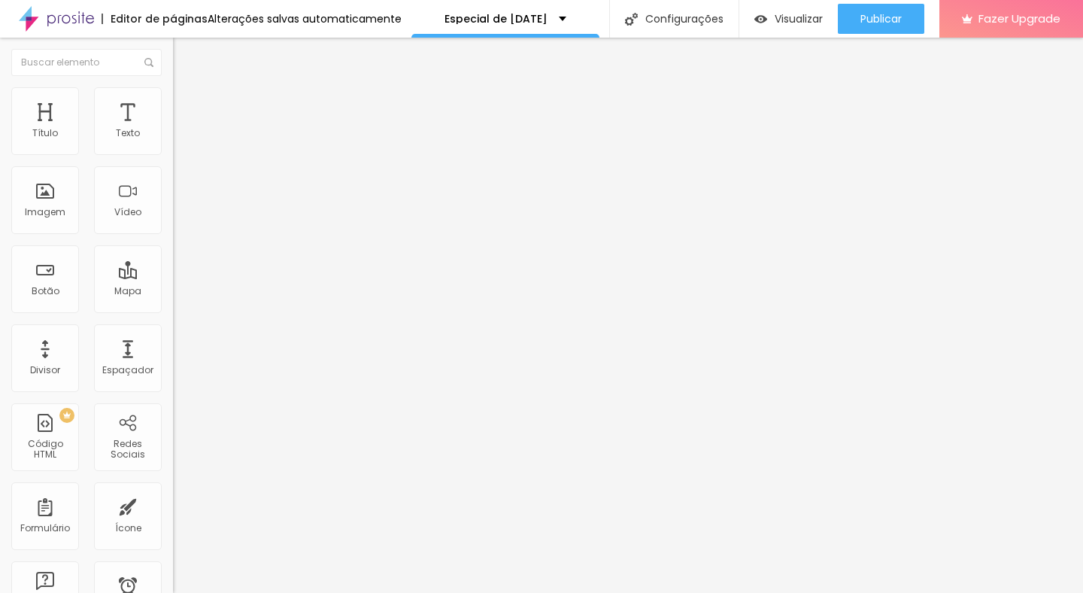
click at [187, 103] on span "Estilo" at bounding box center [198, 97] width 23 height 13
click at [173, 98] on li "Estilo" at bounding box center [259, 94] width 173 height 15
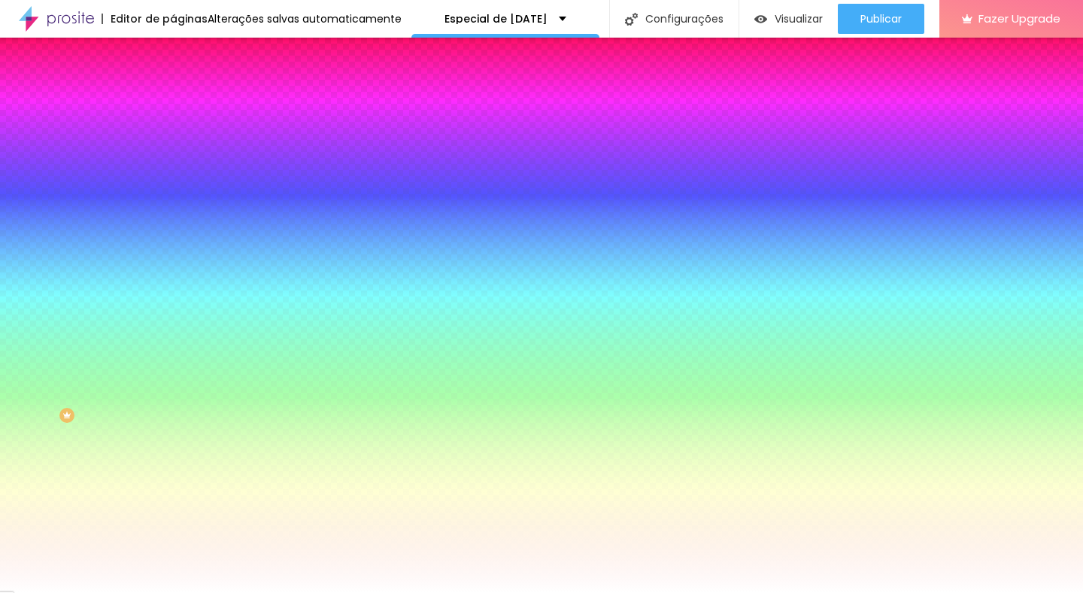
click at [173, 102] on img at bounding box center [180, 109] width 14 height 14
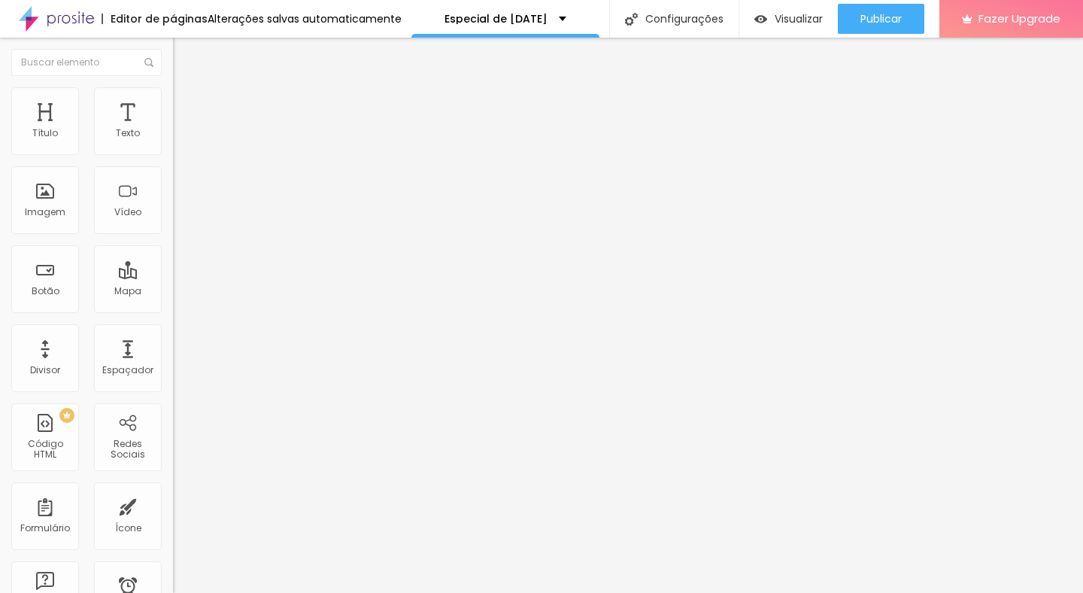
type input "5"
click at [173, 292] on input "range" at bounding box center [221, 298] width 97 height 12
click at [187, 106] on span "Avançado" at bounding box center [212, 112] width 50 height 13
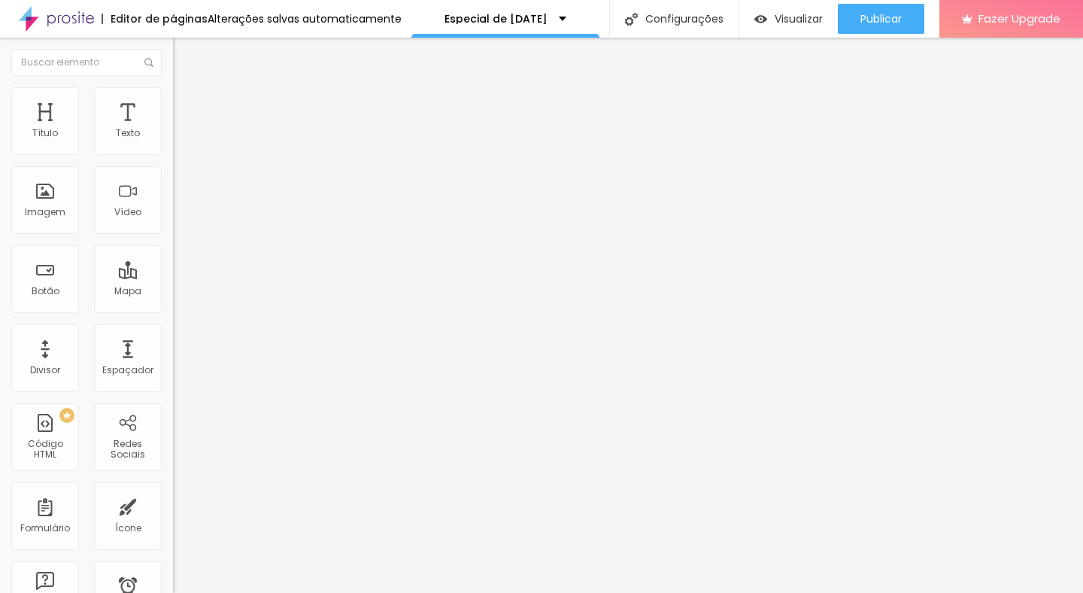
click at [173, 305] on input "0" at bounding box center [201, 313] width 56 height 16
type input "25"
type input "5"
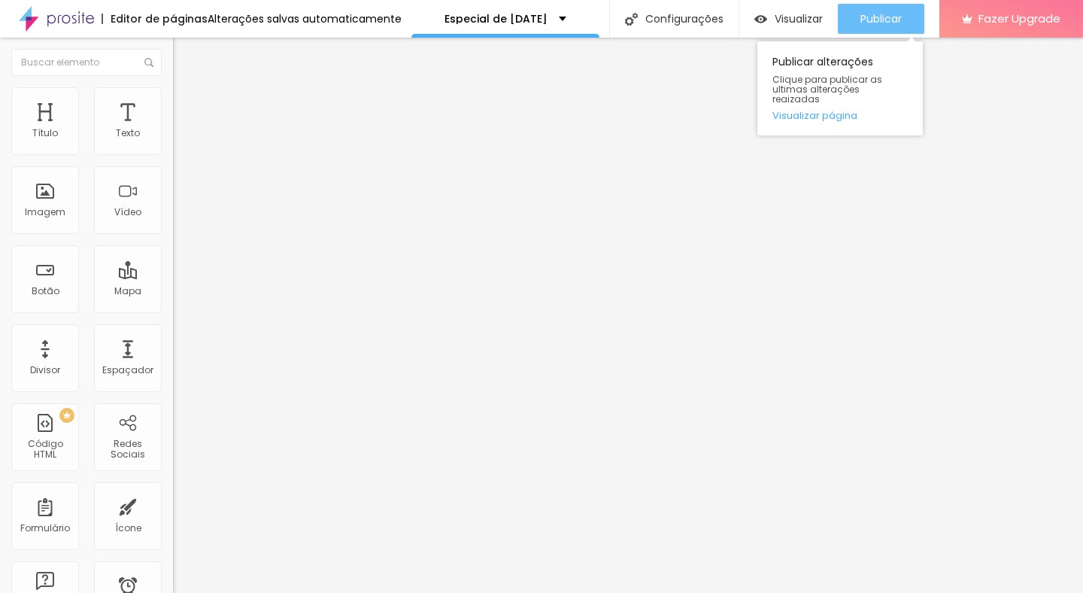
click at [890, 23] on span "Publicar" at bounding box center [881, 19] width 41 height 12
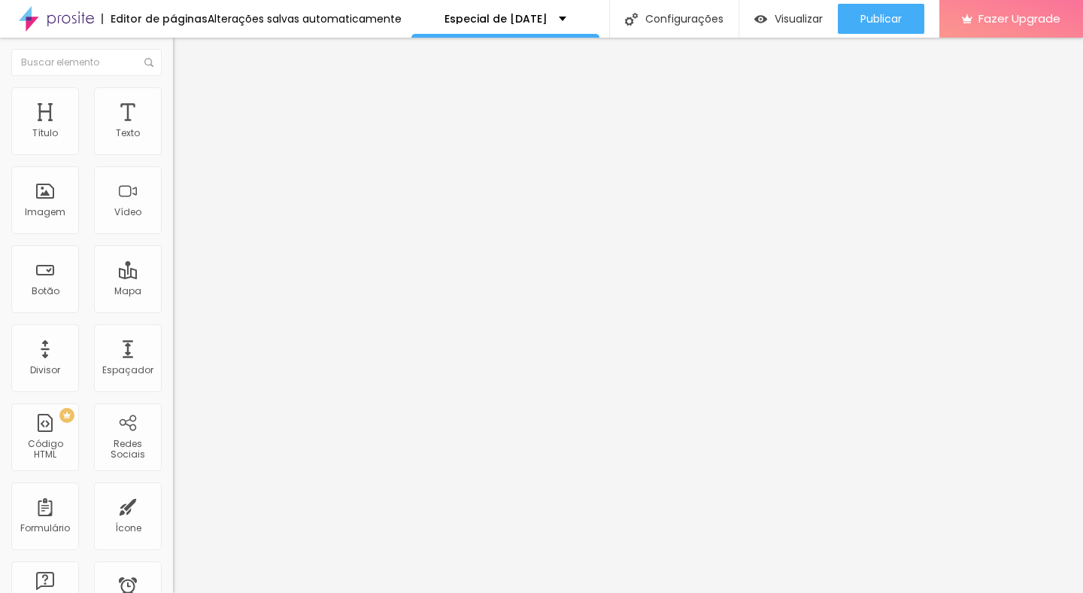
click at [173, 92] on li "Estilo" at bounding box center [259, 94] width 173 height 15
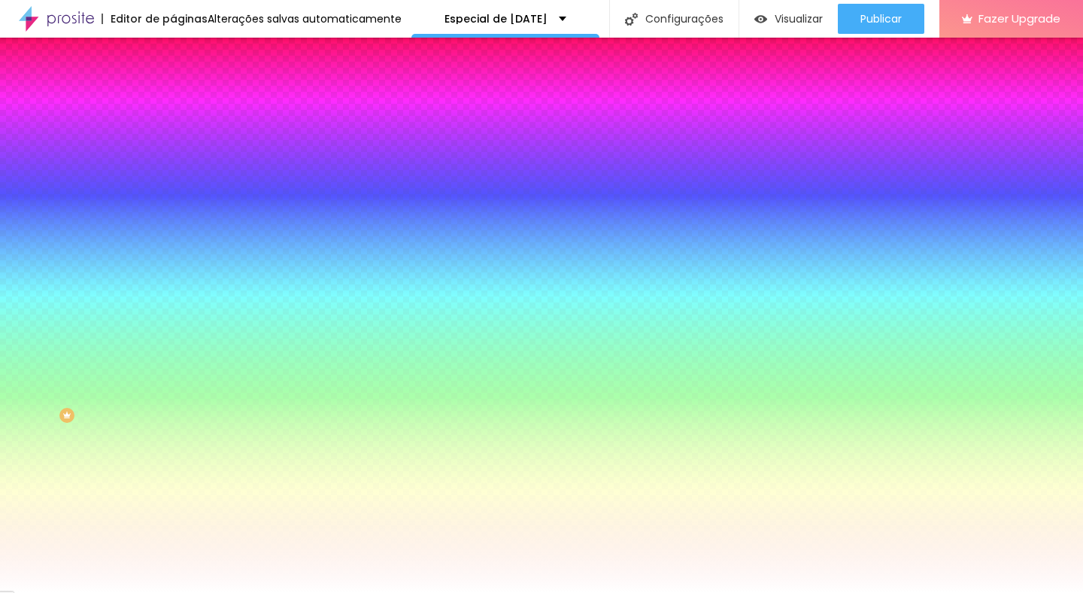
click at [173, 154] on input "#FFFFFF" at bounding box center [263, 151] width 181 height 15
paste input "E"
type input "#"
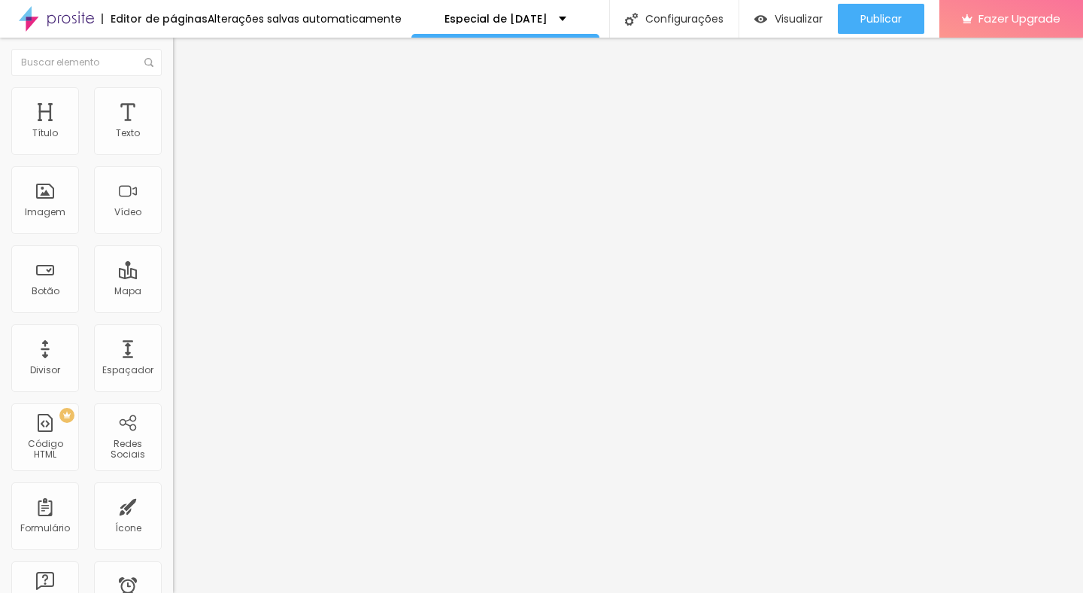
click at [187, 106] on span "Avançado" at bounding box center [212, 112] width 50 height 13
click at [187, 104] on span "Estilo" at bounding box center [198, 97] width 23 height 13
click at [187, 106] on span "Avançado" at bounding box center [212, 112] width 50 height 13
click at [173, 95] on img at bounding box center [180, 94] width 14 height 14
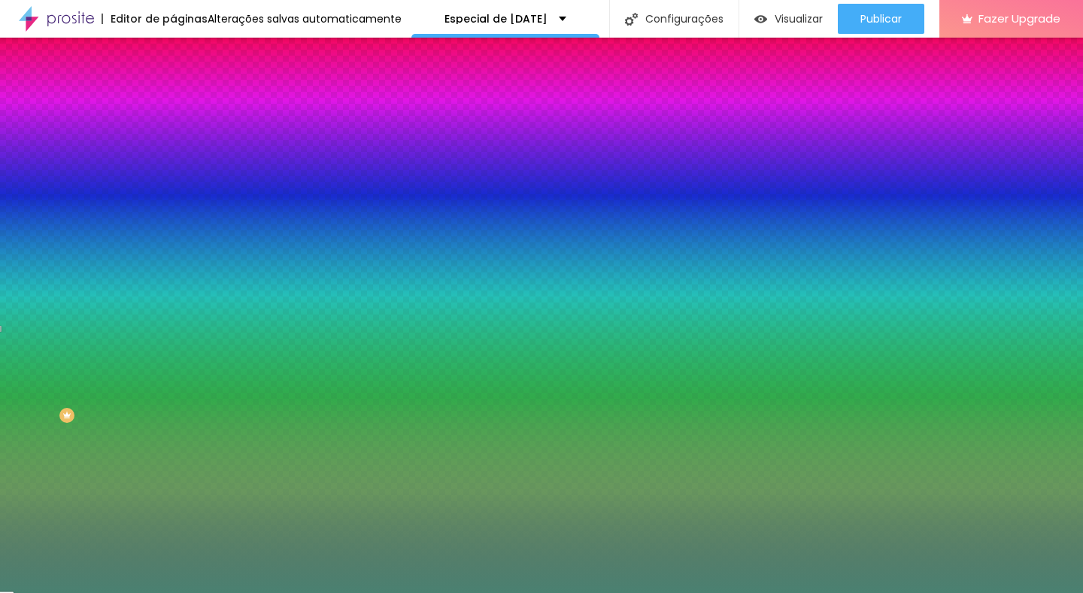
click at [173, 150] on input "#4A8171" at bounding box center [263, 151] width 181 height 15
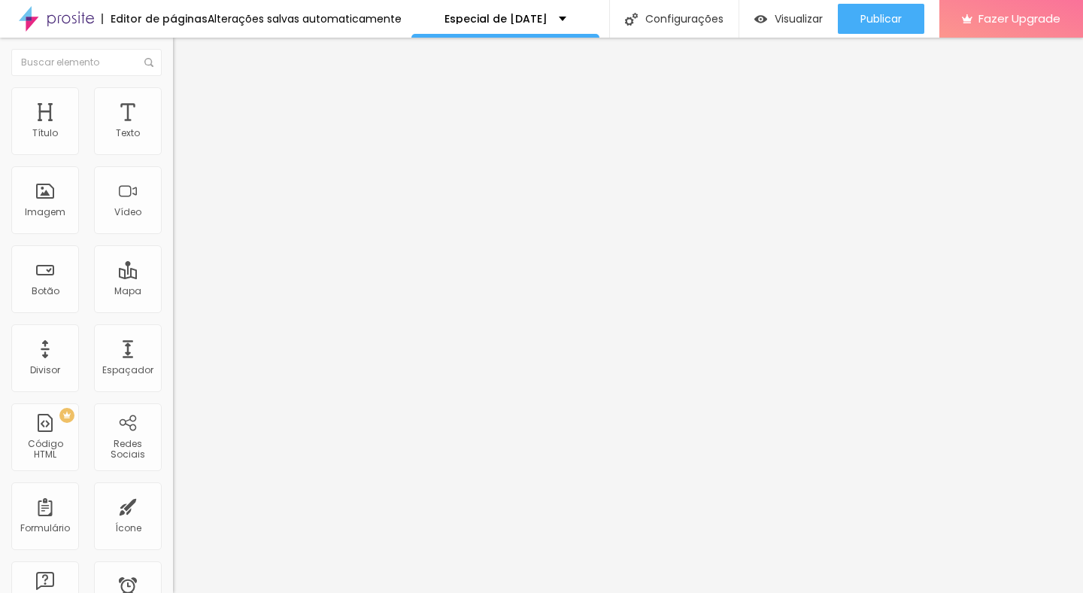
click at [173, 95] on img at bounding box center [180, 94] width 14 height 14
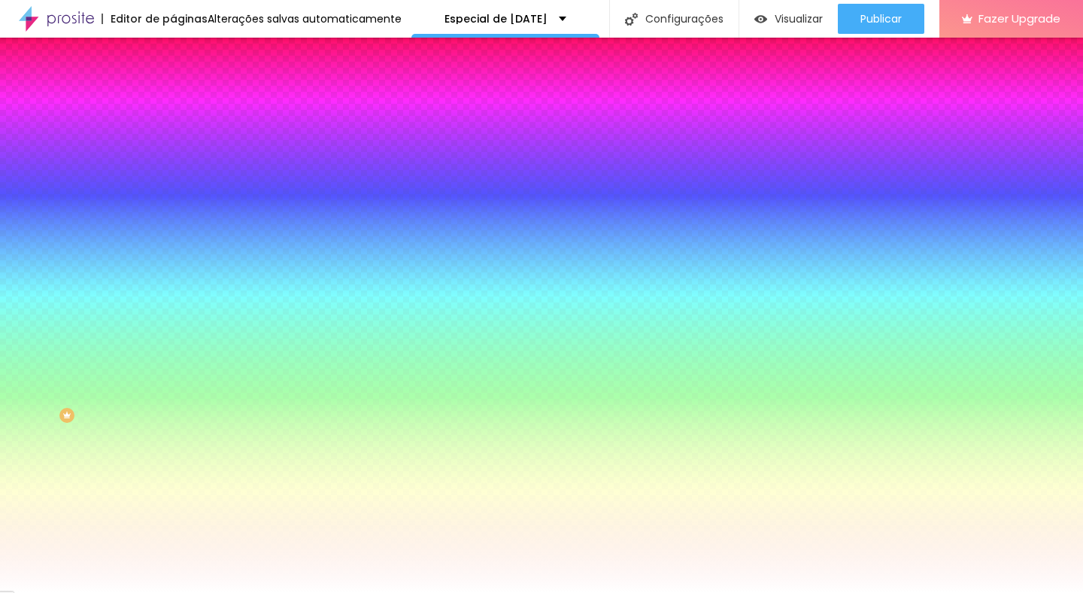
click at [173, 147] on input "#FFFFFF" at bounding box center [263, 151] width 181 height 15
paste input
click at [173, 146] on input "#FFFFFF" at bounding box center [263, 151] width 181 height 15
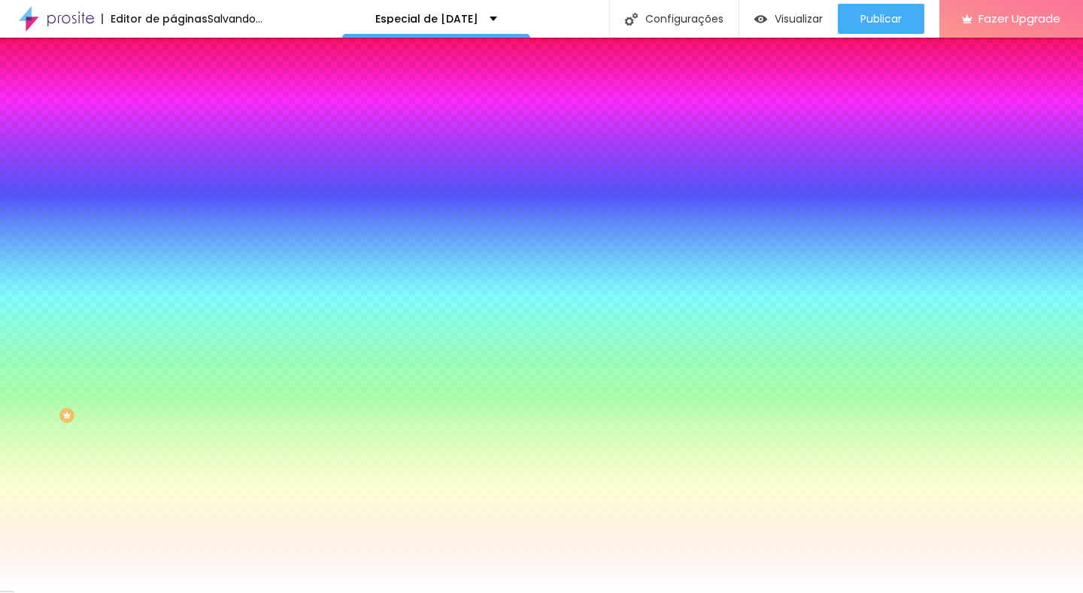
click at [173, 146] on input "#FFFFFF" at bounding box center [263, 151] width 181 height 15
paste input "4A817"
type input "#4A817"
click at [173, 156] on input "#4A817" at bounding box center [263, 151] width 181 height 15
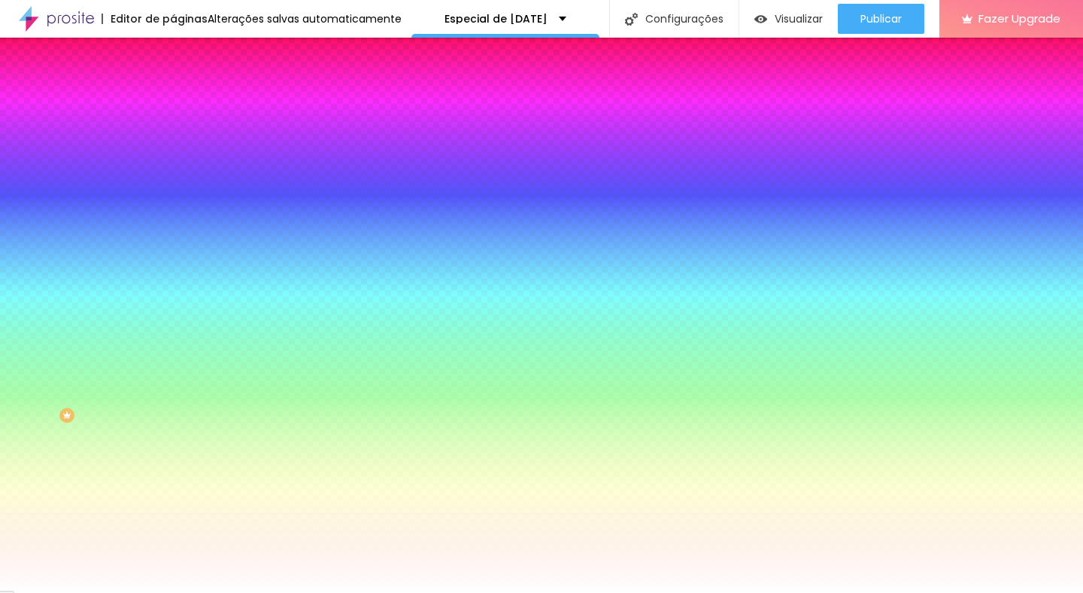
click at [173, 156] on input "#4A817" at bounding box center [263, 151] width 181 height 15
paste input "4A817"
click at [173, 144] on div at bounding box center [259, 144] width 173 height 0
click at [148, 238] on div at bounding box center [541, 296] width 1083 height 593
click at [150, 253] on div at bounding box center [541, 296] width 1083 height 593
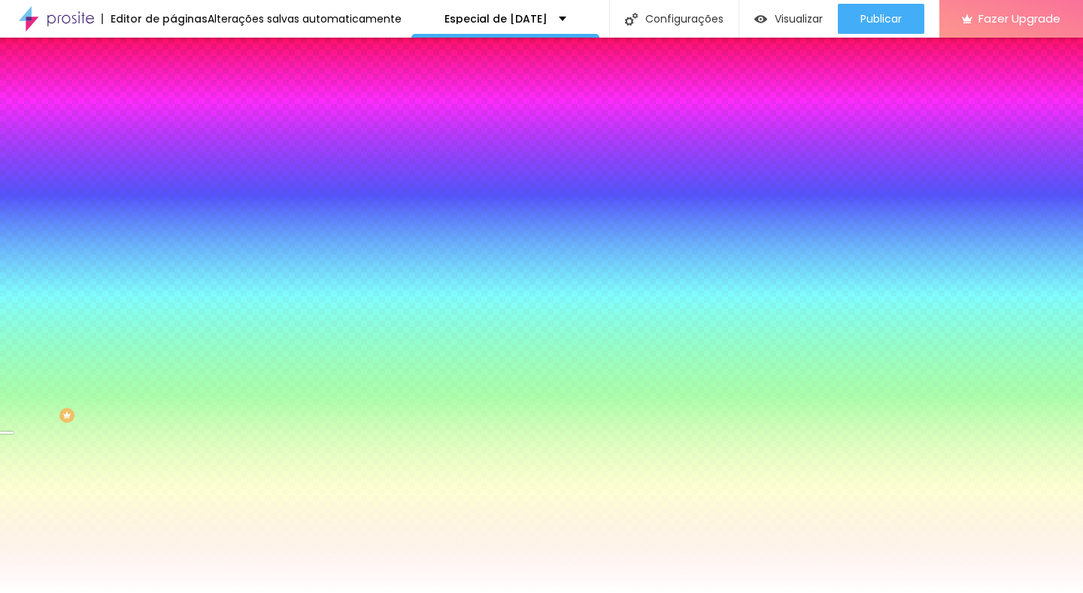
click at [173, 148] on input "#FFFFFF" at bounding box center [263, 151] width 181 height 15
paste input "4A817"
type input "#4A817"
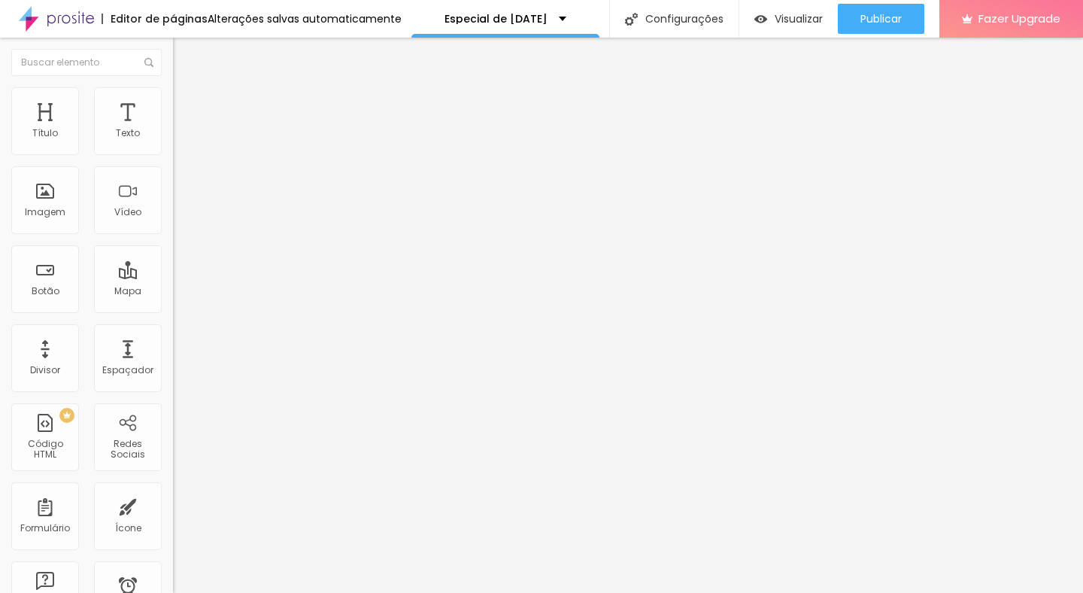
click at [187, 103] on span "Estilo" at bounding box center [198, 97] width 23 height 13
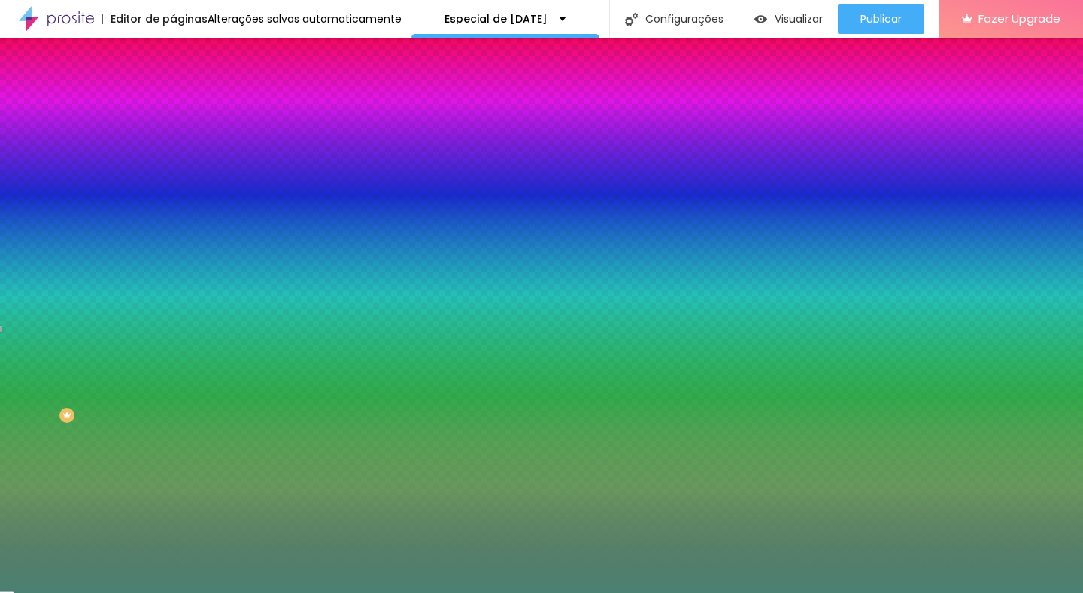
click at [173, 159] on input "#4A8171" at bounding box center [263, 151] width 181 height 15
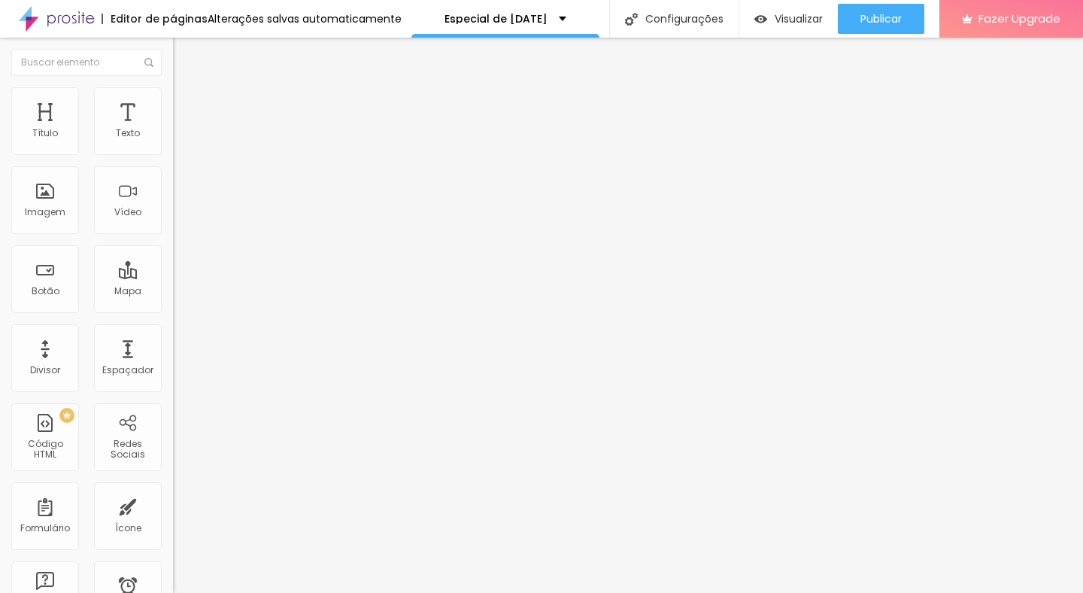
click at [187, 104] on span "Estilo" at bounding box center [198, 97] width 23 height 13
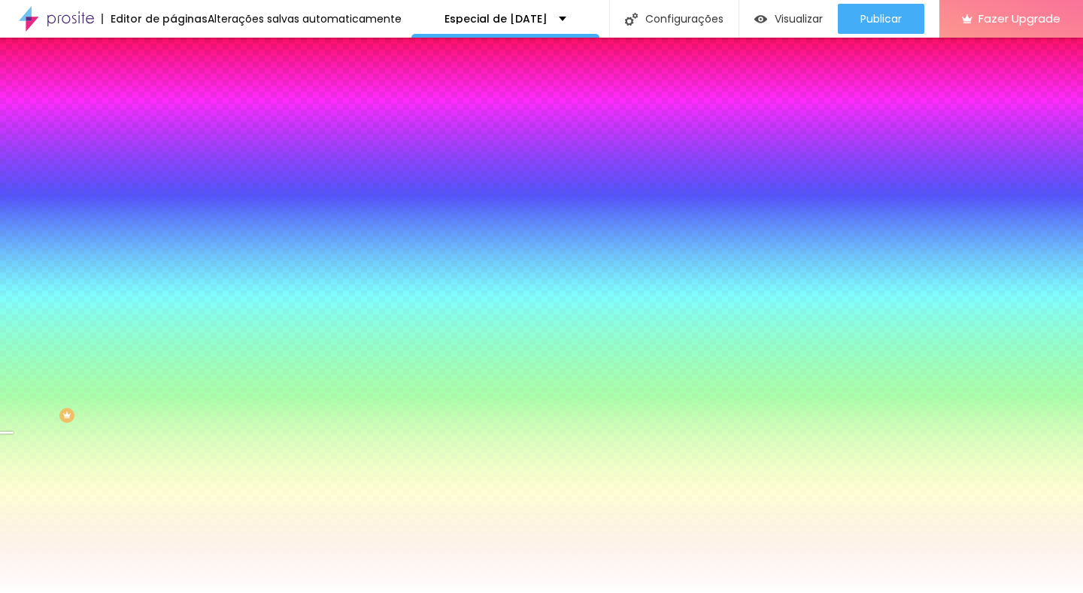
click at [173, 147] on input "#FFFFFF" at bounding box center [263, 151] width 181 height 15
paste input "4A817"
click at [248, 0] on div "Editor de páginas Alterações salvas automaticamente" at bounding box center [201, 19] width 402 height 38
click at [173, 328] on div "Editar Coluna Conteúdo Estilo Avançado Cor de fundo Voltar ao padrão #4A817 Som…" at bounding box center [259, 315] width 173 height 555
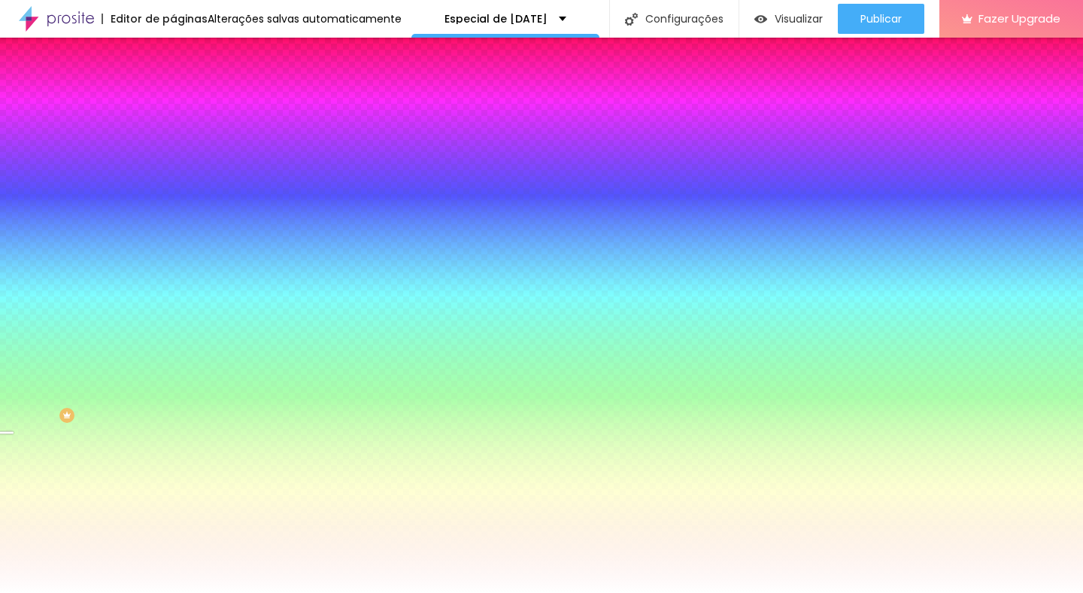
click at [173, 150] on input "#4A817" at bounding box center [263, 151] width 181 height 15
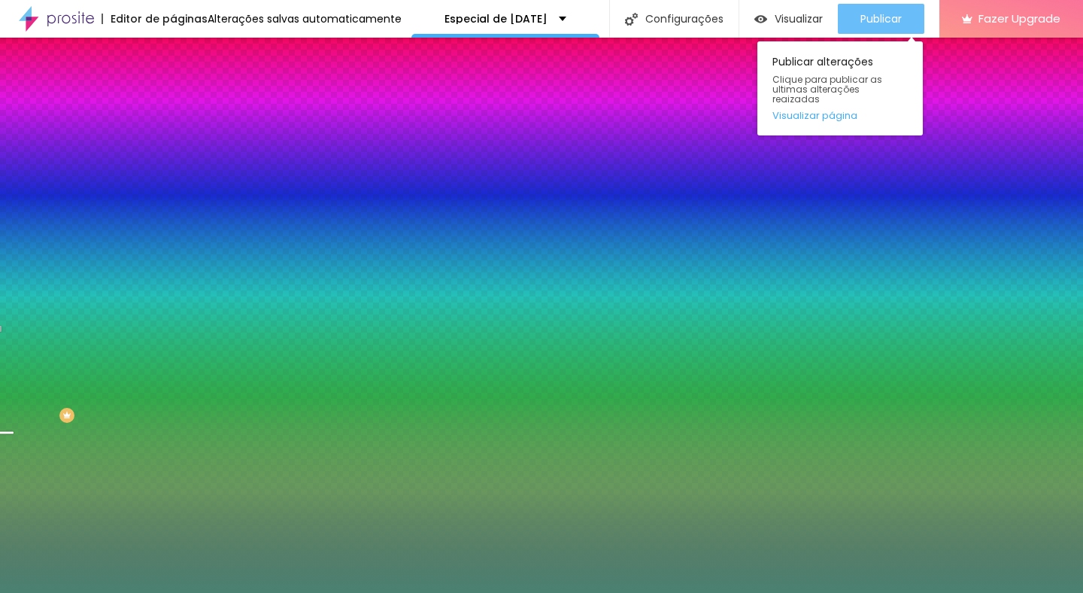
type input "#4A8171"
click at [900, 18] on span "Publicar" at bounding box center [881, 19] width 41 height 12
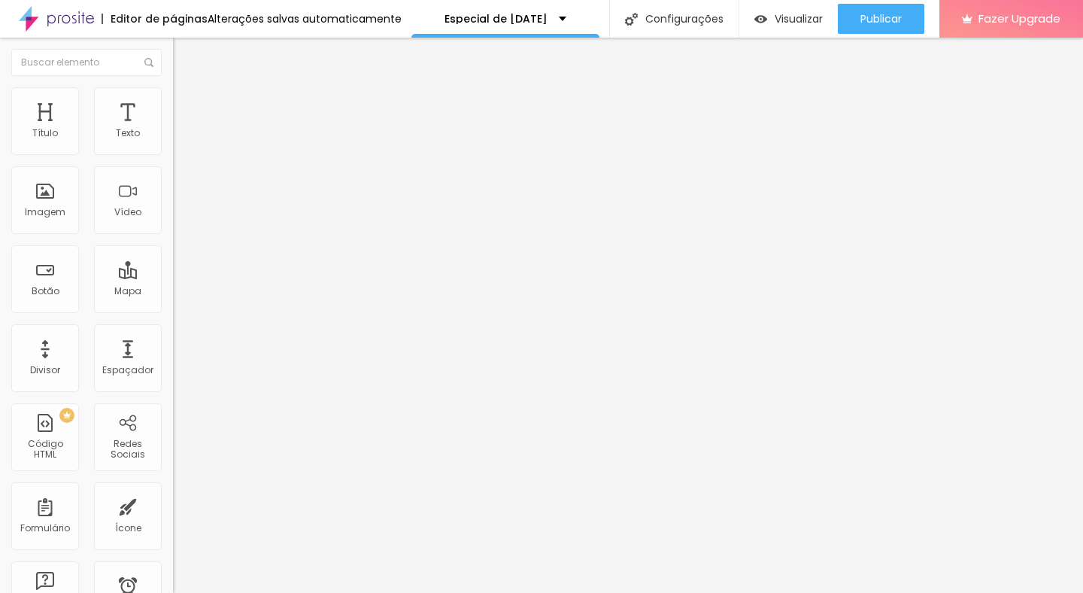
click at [187, 104] on span "Estilo" at bounding box center [198, 97] width 23 height 13
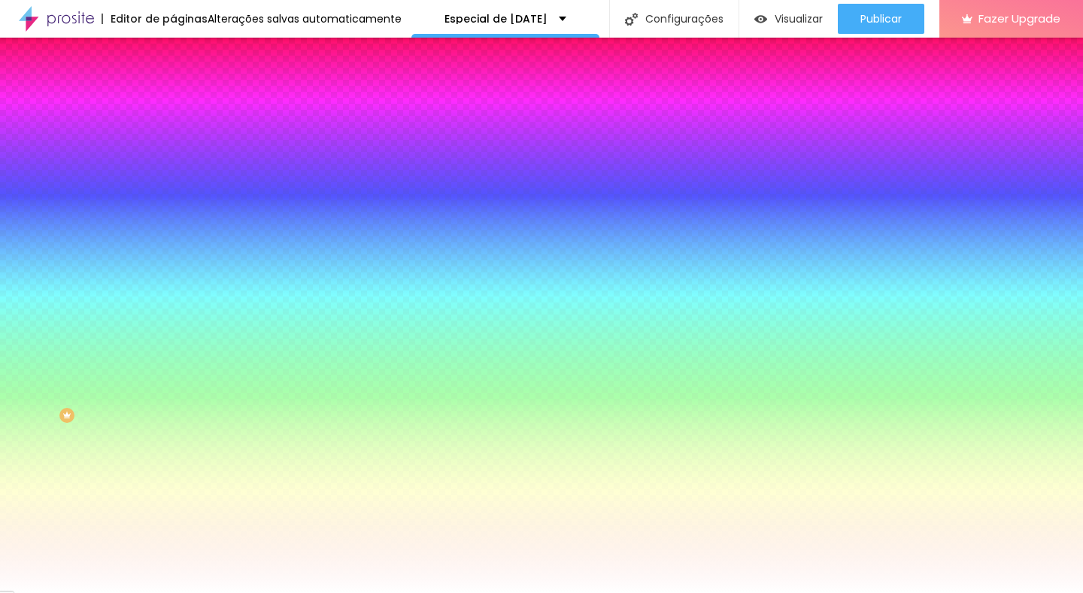
click at [173, 144] on input "#FFFFFF" at bounding box center [263, 151] width 181 height 15
paste input "4A817"
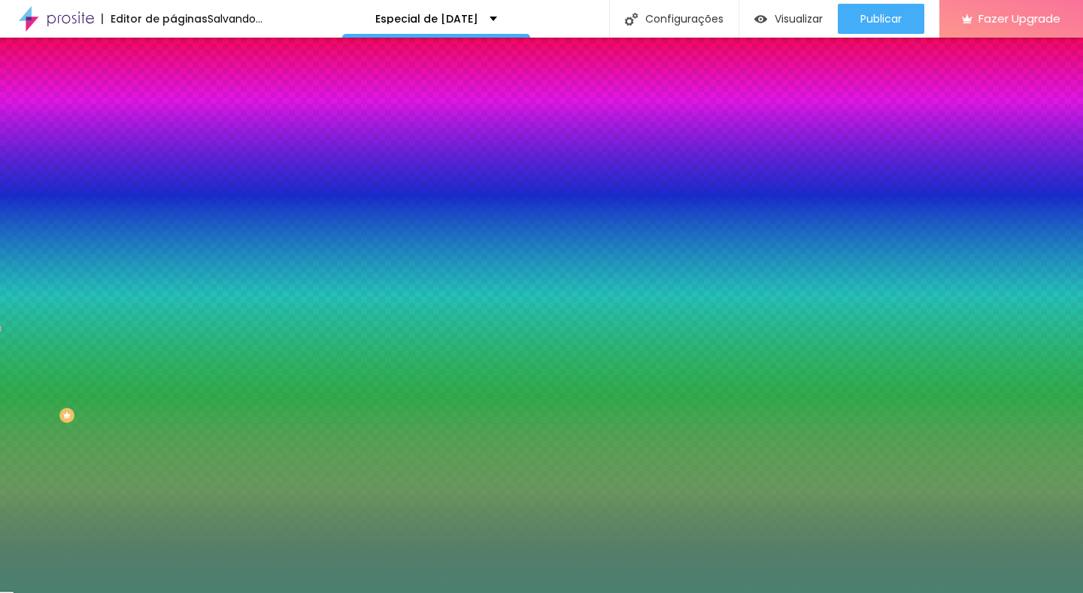
type input "#4A8171"
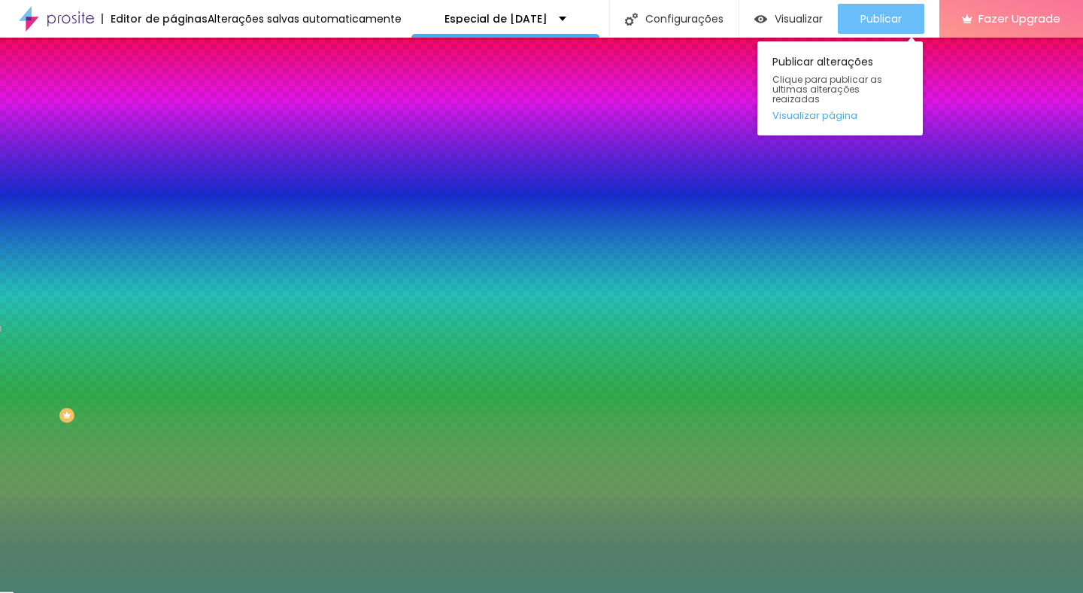
click at [861, 20] on span "Publicar" at bounding box center [881, 19] width 41 height 12
